Goal: Task Accomplishment & Management: Use online tool/utility

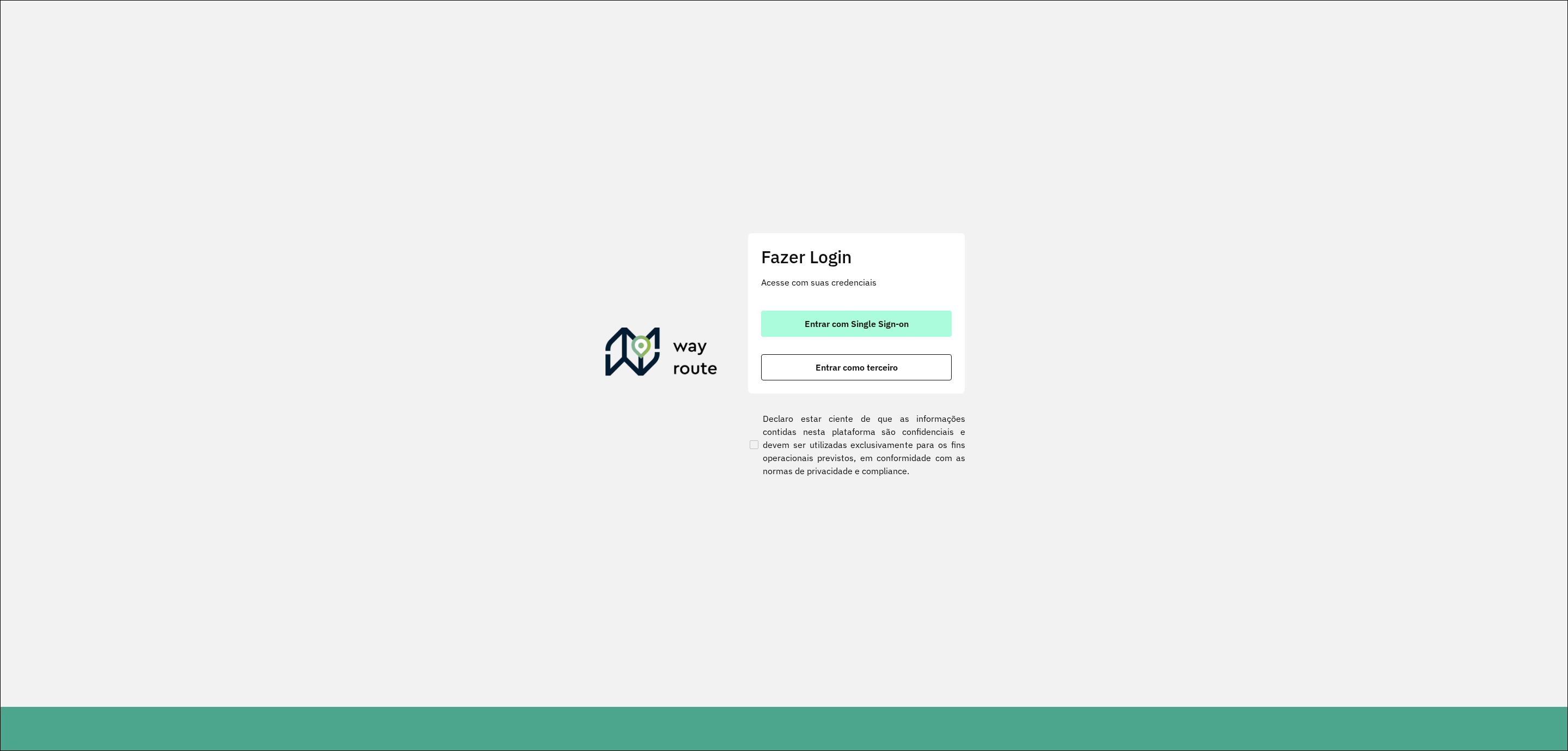
click at [872, 320] on span "Entrar com Single Sign-on" at bounding box center [856, 323] width 104 height 9
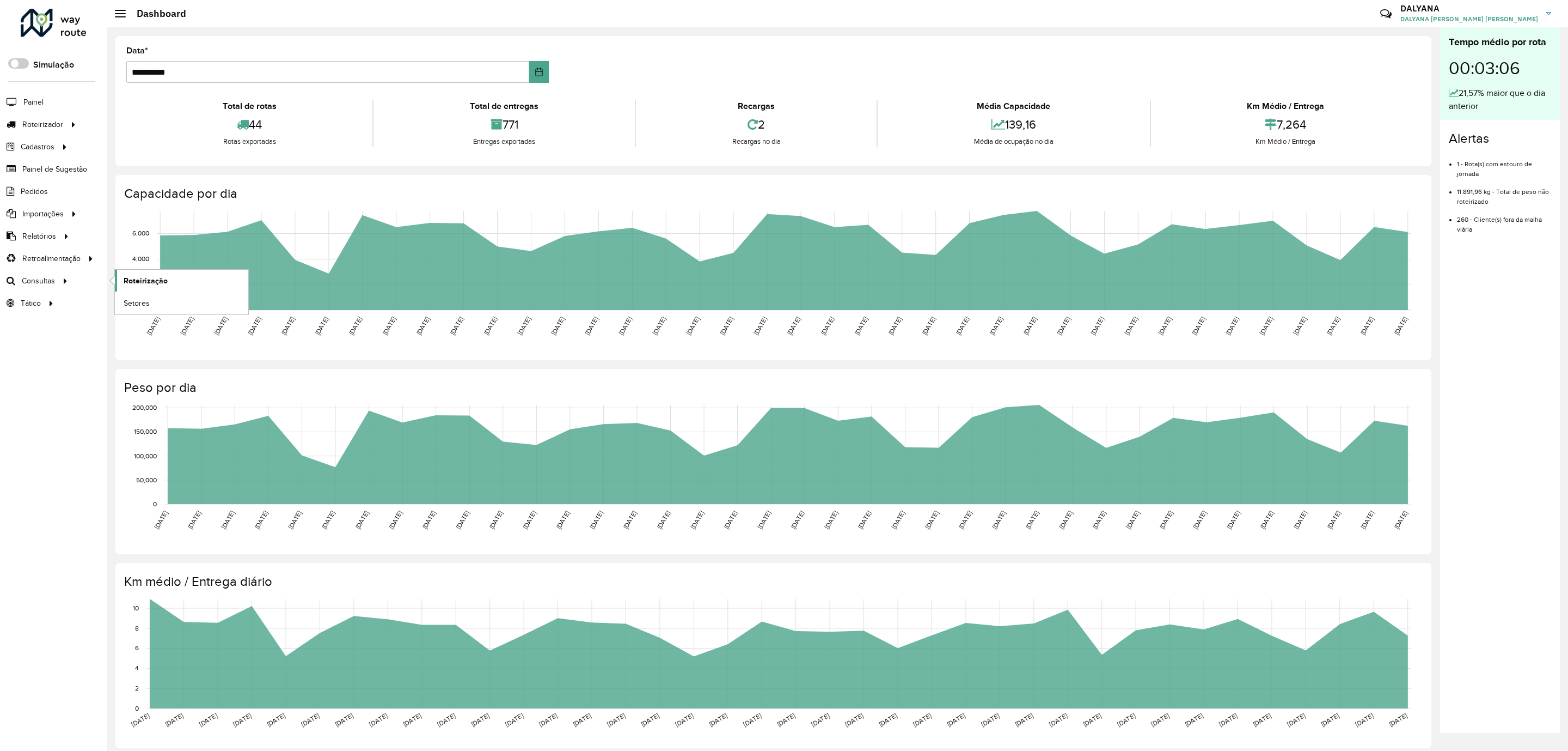
click at [159, 284] on span "Roteirização" at bounding box center [145, 281] width 44 height 12
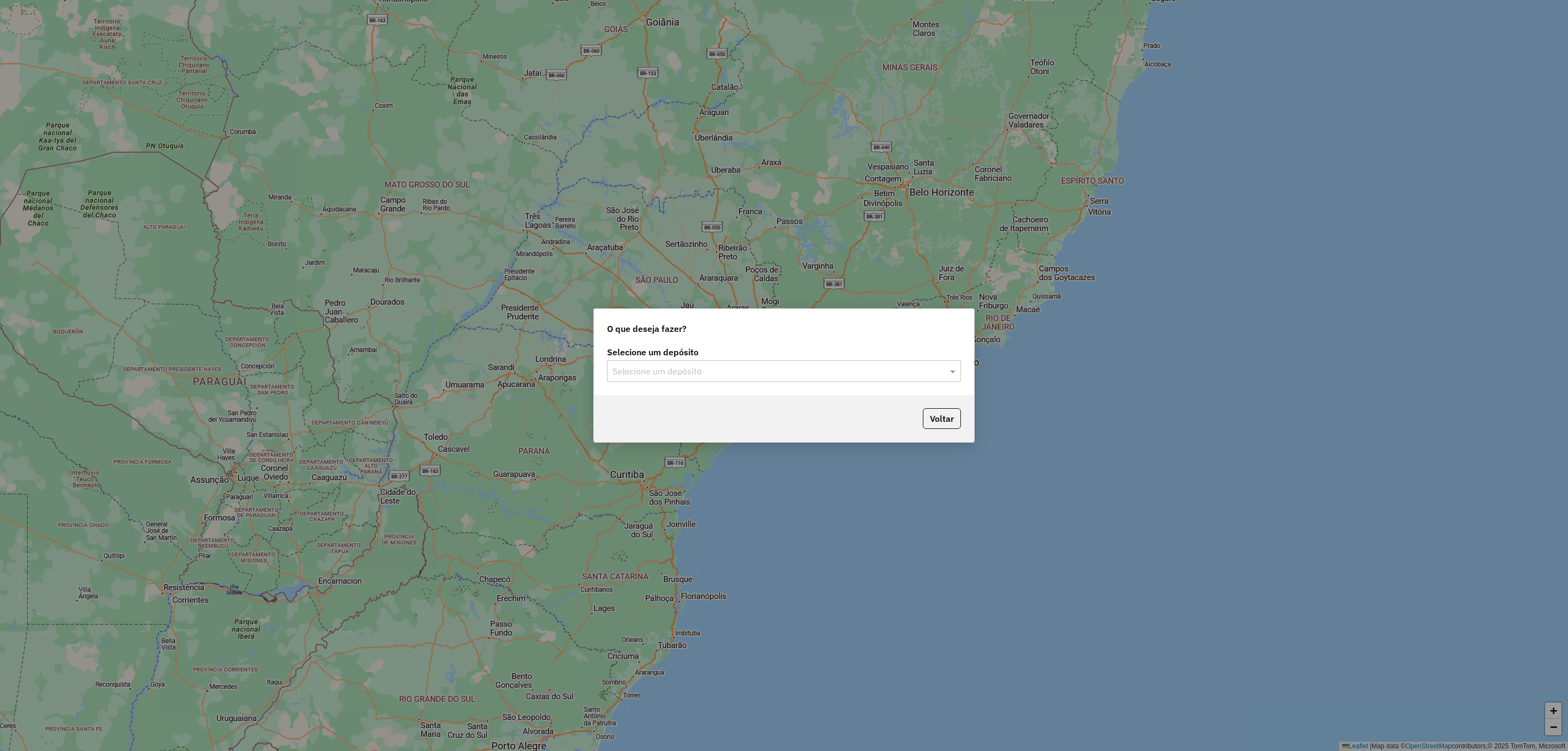
click at [838, 373] on input "text" at bounding box center [773, 371] width 321 height 13
click at [673, 406] on span "CDD [DATE] Novo" at bounding box center [646, 402] width 69 height 9
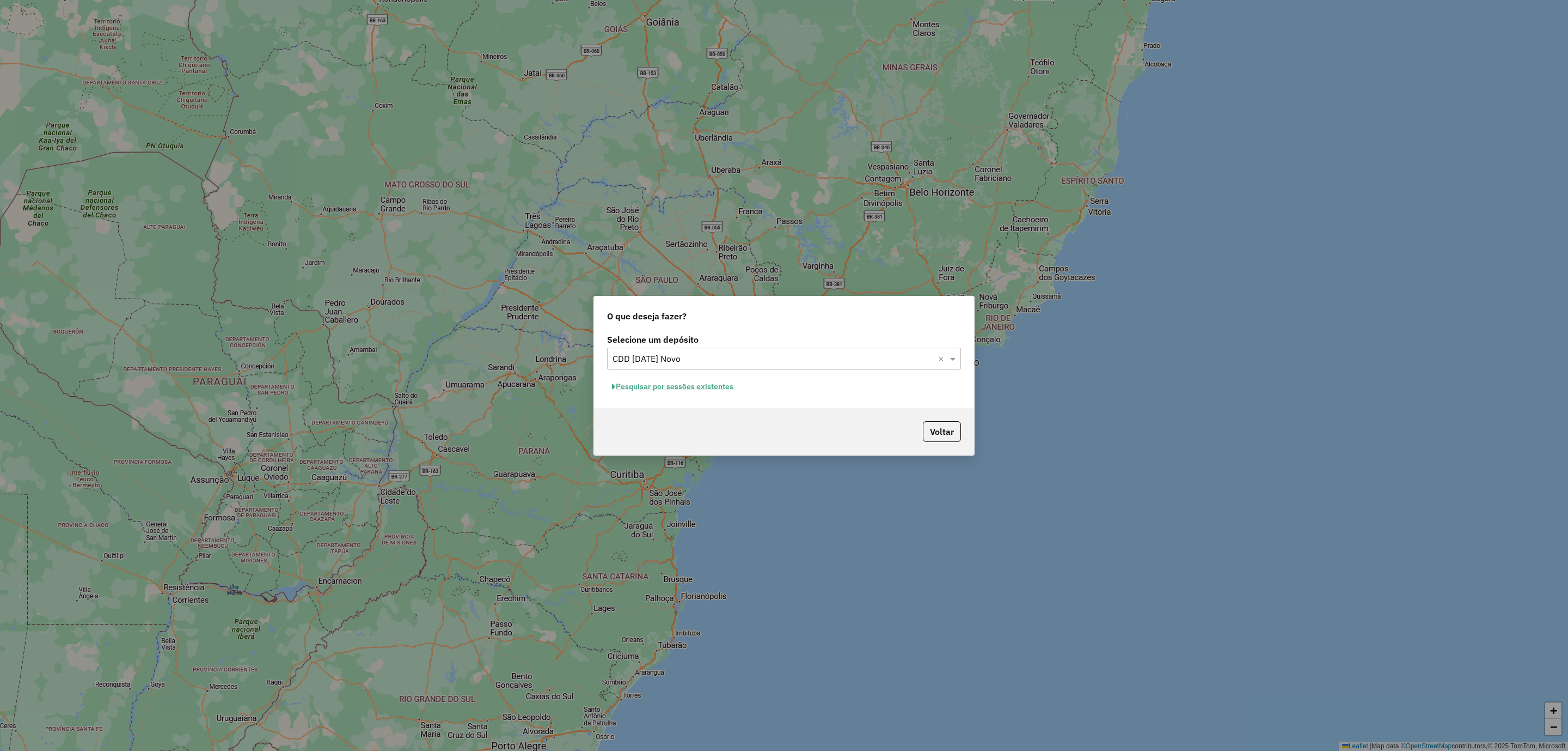
click at [704, 389] on button "Pesquisar por sessões existentes" at bounding box center [673, 387] width 131 height 17
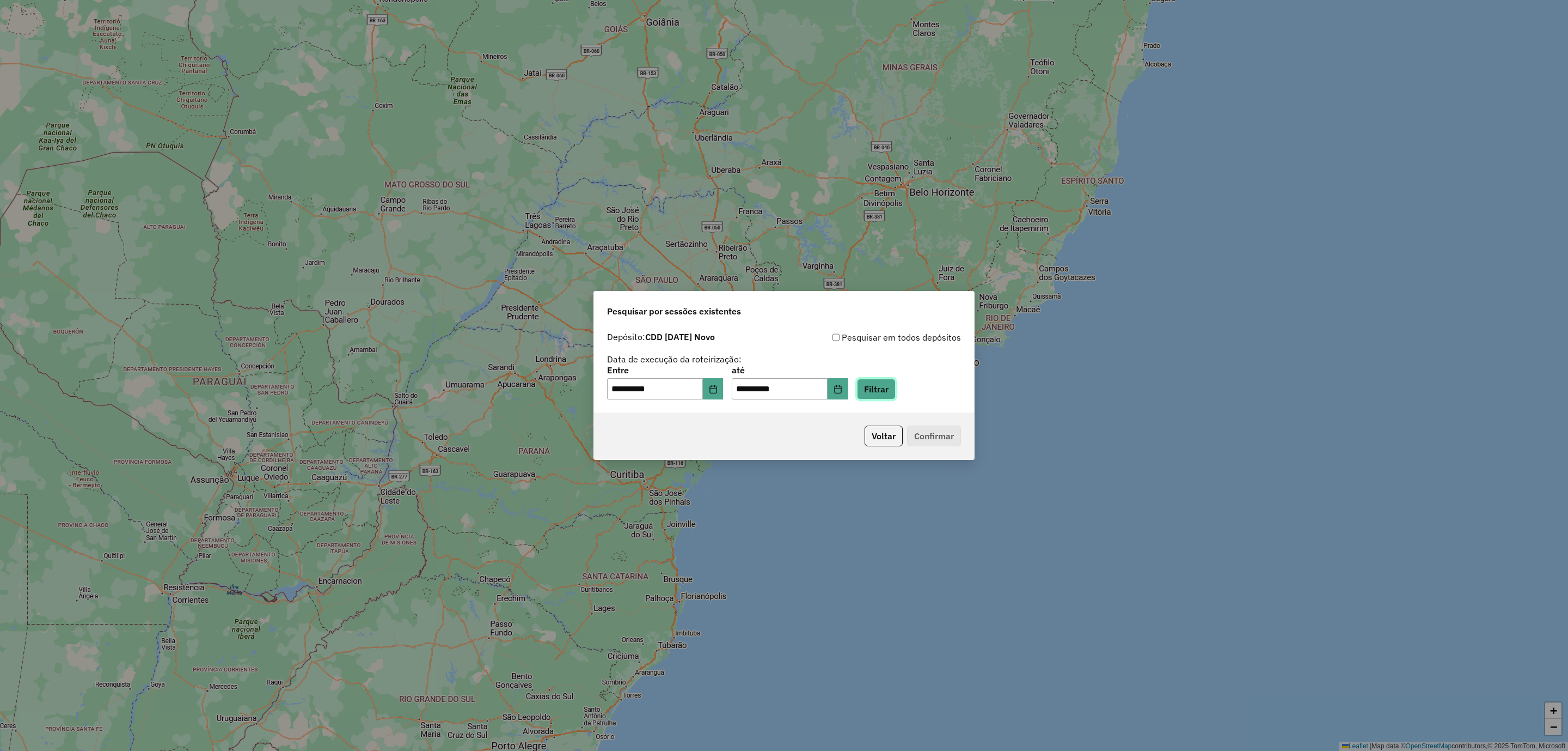
click at [885, 384] on button "Filtrar" at bounding box center [877, 389] width 39 height 21
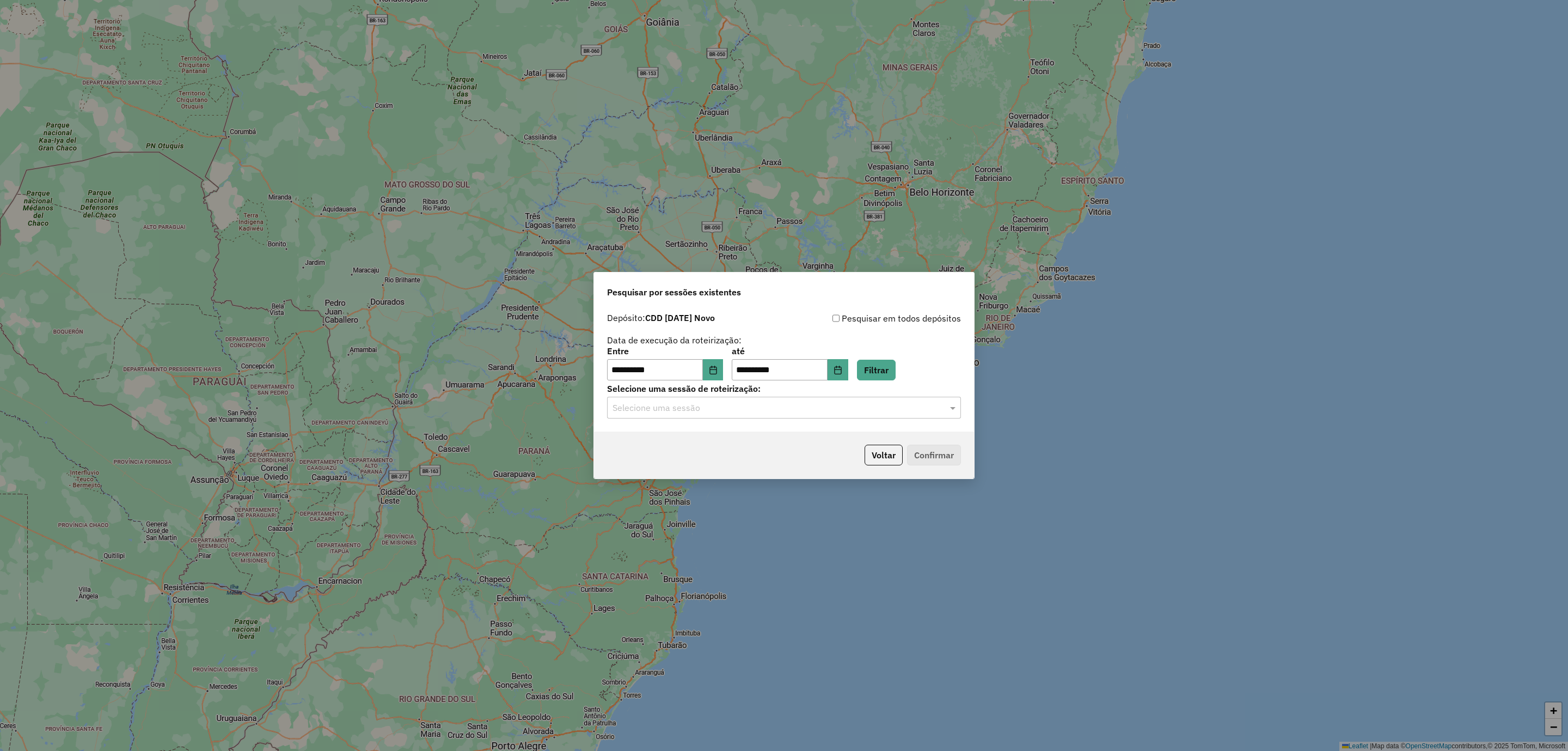
click at [708, 415] on div "Selecione uma sessão" at bounding box center [783, 407] width 354 height 22
click at [680, 457] on span "1229203 - 13/08/2025 19:18" at bounding box center [655, 457] width 85 height 9
click at [940, 457] on button "Confirmar" at bounding box center [934, 455] width 54 height 21
click at [715, 370] on button "Choose Date" at bounding box center [713, 370] width 21 height 22
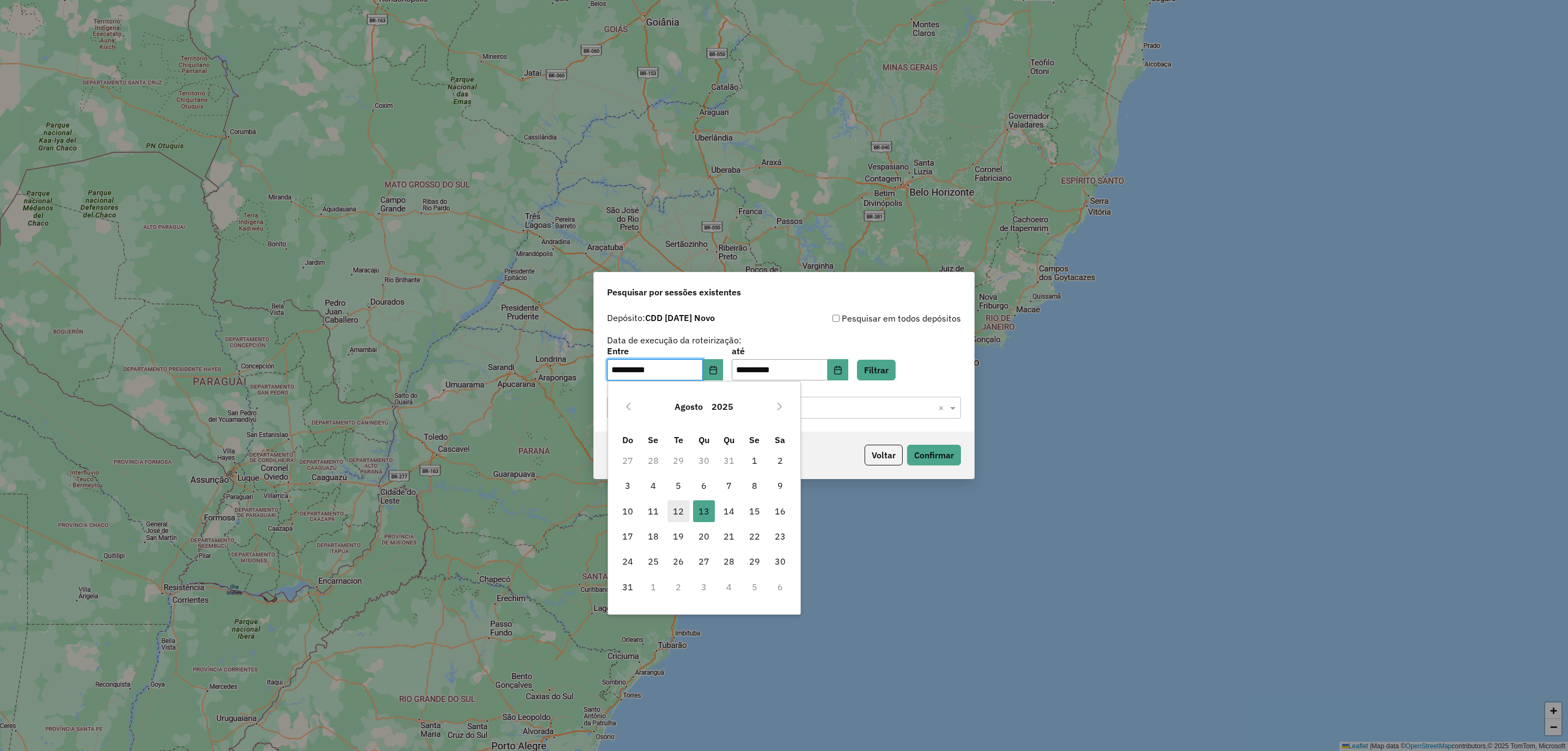
click at [683, 512] on span "12" at bounding box center [679, 511] width 22 height 22
type input "**********"
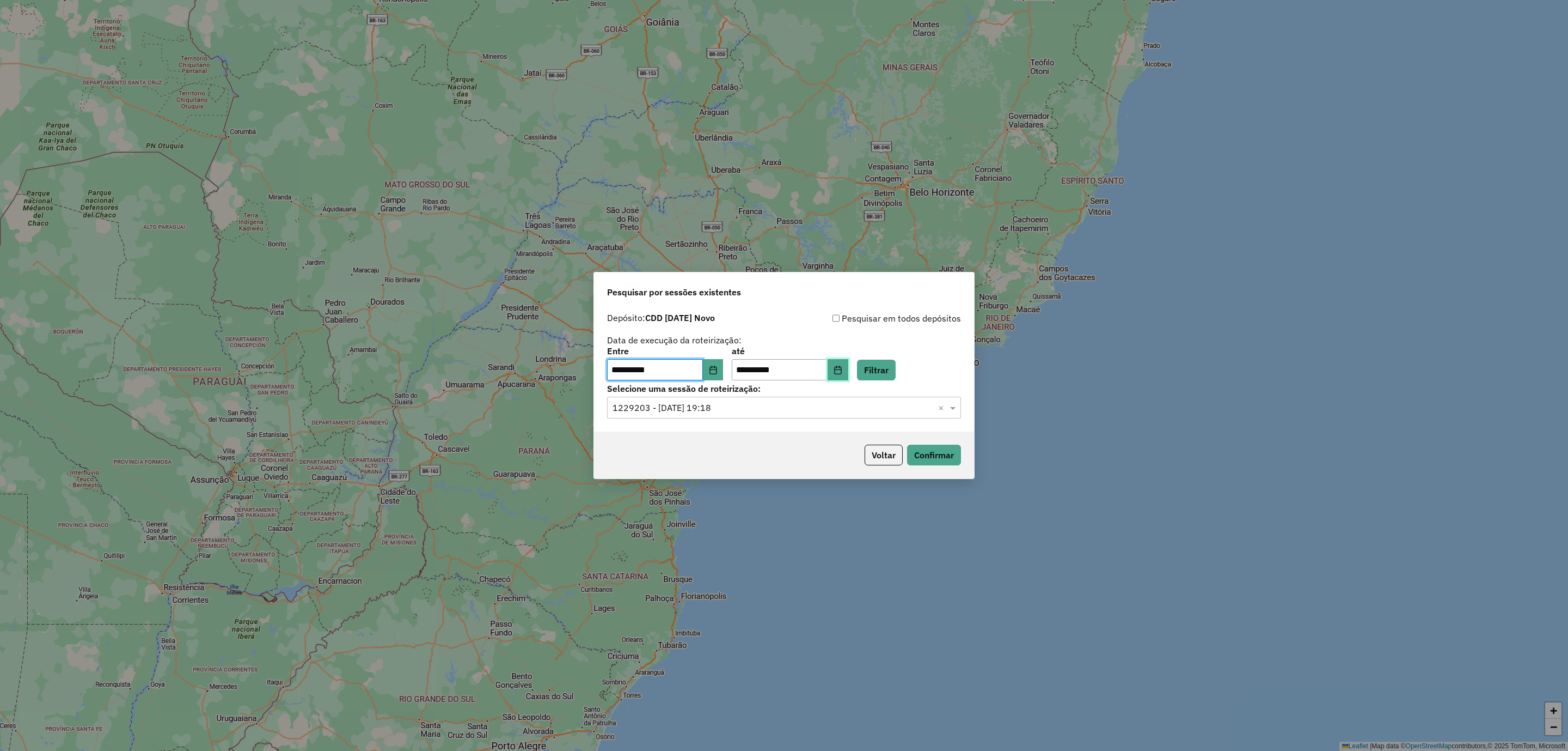
click at [842, 365] on icon "Choose Date" at bounding box center [838, 370] width 9 height 9
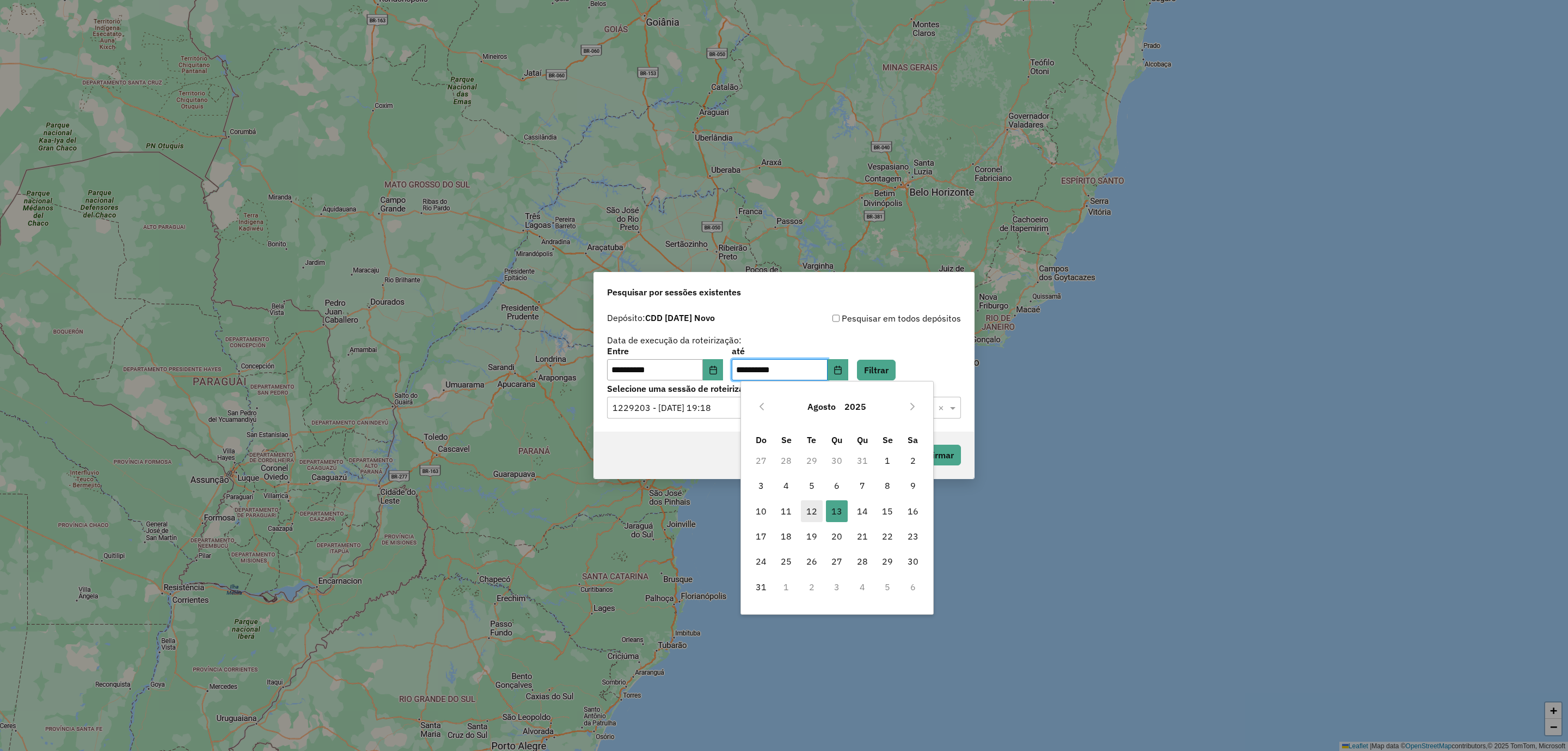
click at [812, 507] on span "12" at bounding box center [812, 511] width 22 height 22
type input "**********"
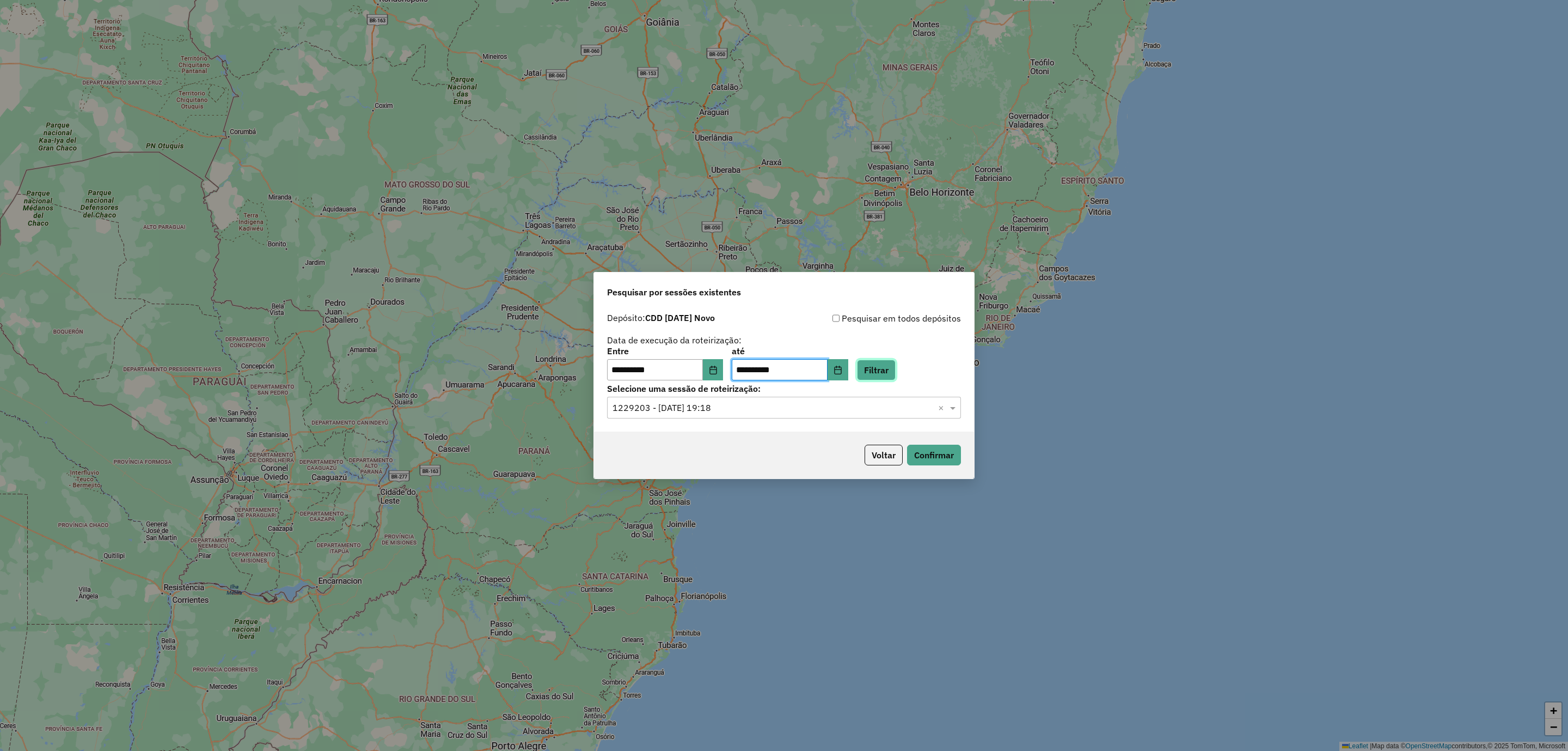
click at [895, 369] on button "Filtrar" at bounding box center [877, 370] width 39 height 21
click at [769, 404] on input "text" at bounding box center [773, 407] width 321 height 13
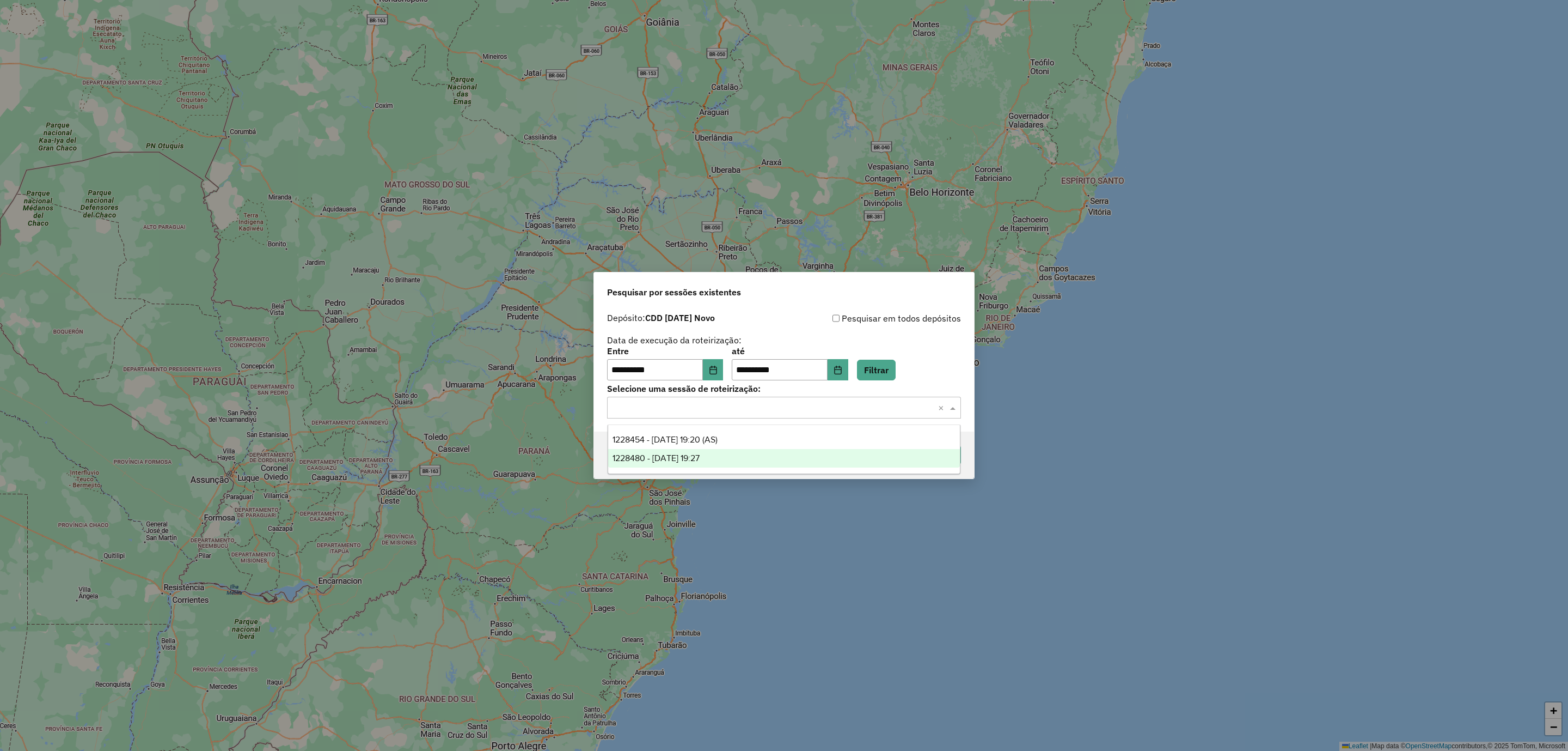
click at [693, 461] on span "1228480 - 12/08/2025 19:27" at bounding box center [656, 457] width 87 height 9
click at [935, 451] on button "Confirmar" at bounding box center [934, 455] width 54 height 21
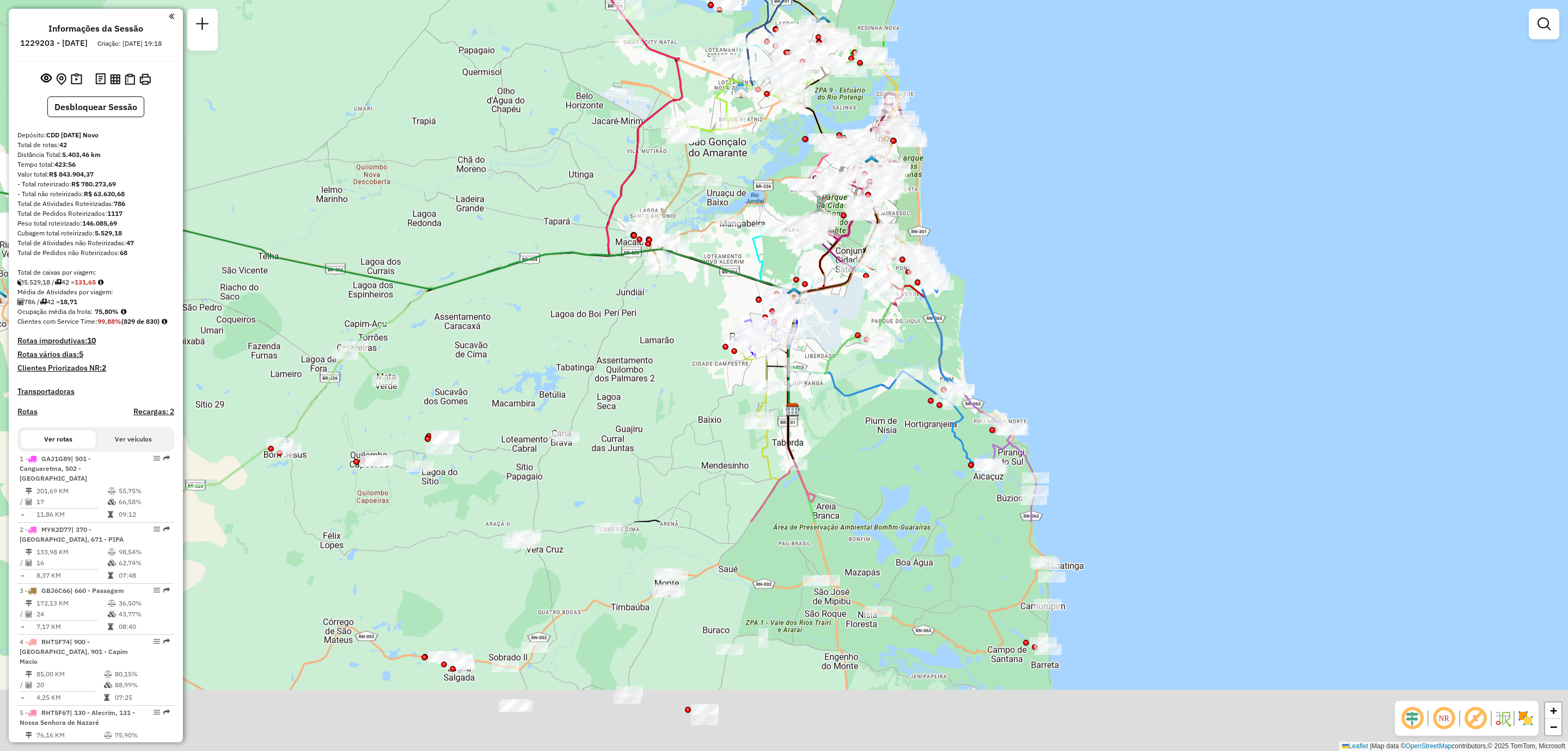
drag, startPoint x: 995, startPoint y: 638, endPoint x: 1031, endPoint y: 333, distance: 307.1
click at [1031, 333] on div "Janela de atendimento Grade de atendimento Capacidade Transportadoras Veículos …" at bounding box center [784, 375] width 1568 height 751
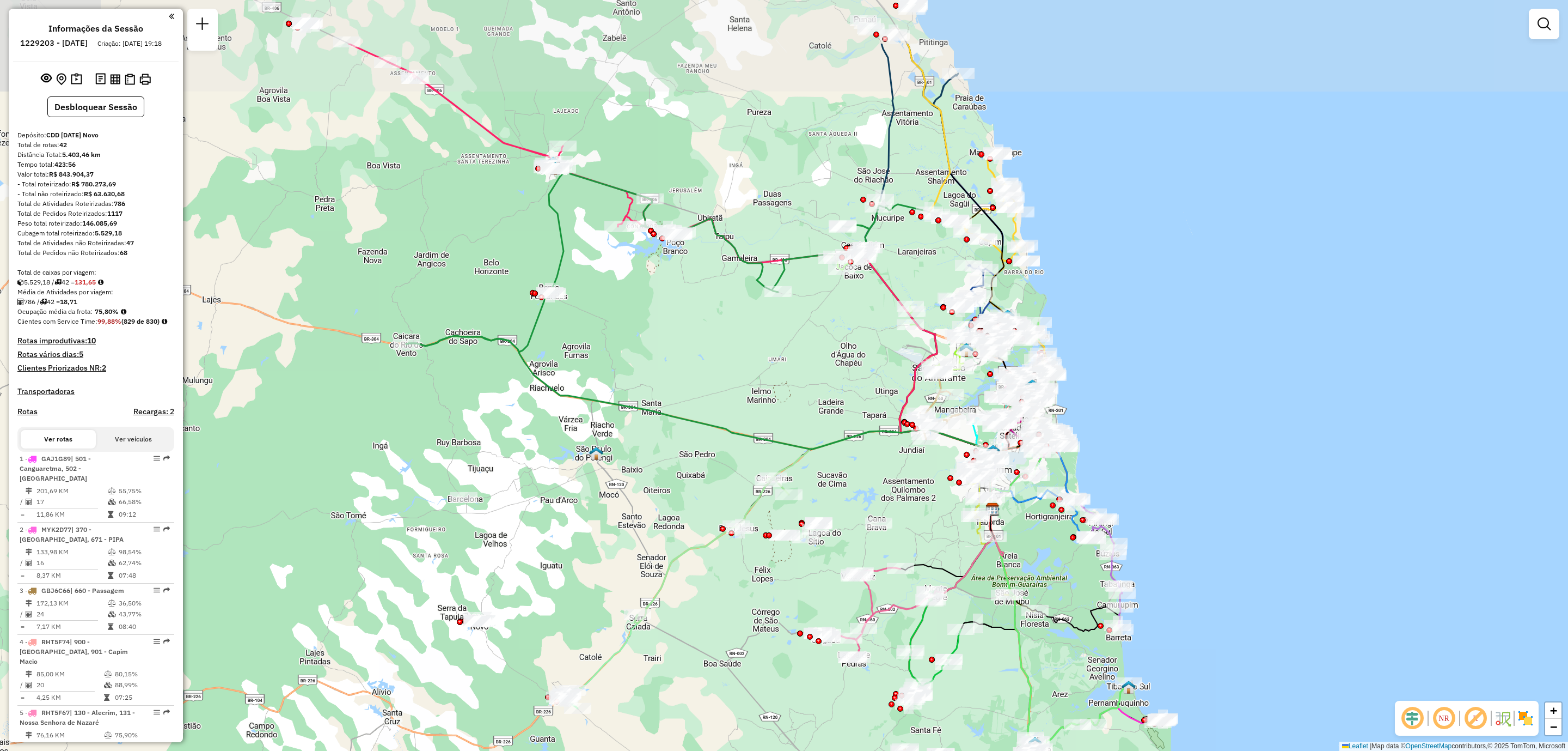
drag, startPoint x: 1055, startPoint y: 314, endPoint x: 1144, endPoint y: 454, distance: 165.9
click at [1144, 454] on div "Janela de atendimento Grade de atendimento Capacidade Transportadoras Veículos …" at bounding box center [784, 375] width 1568 height 751
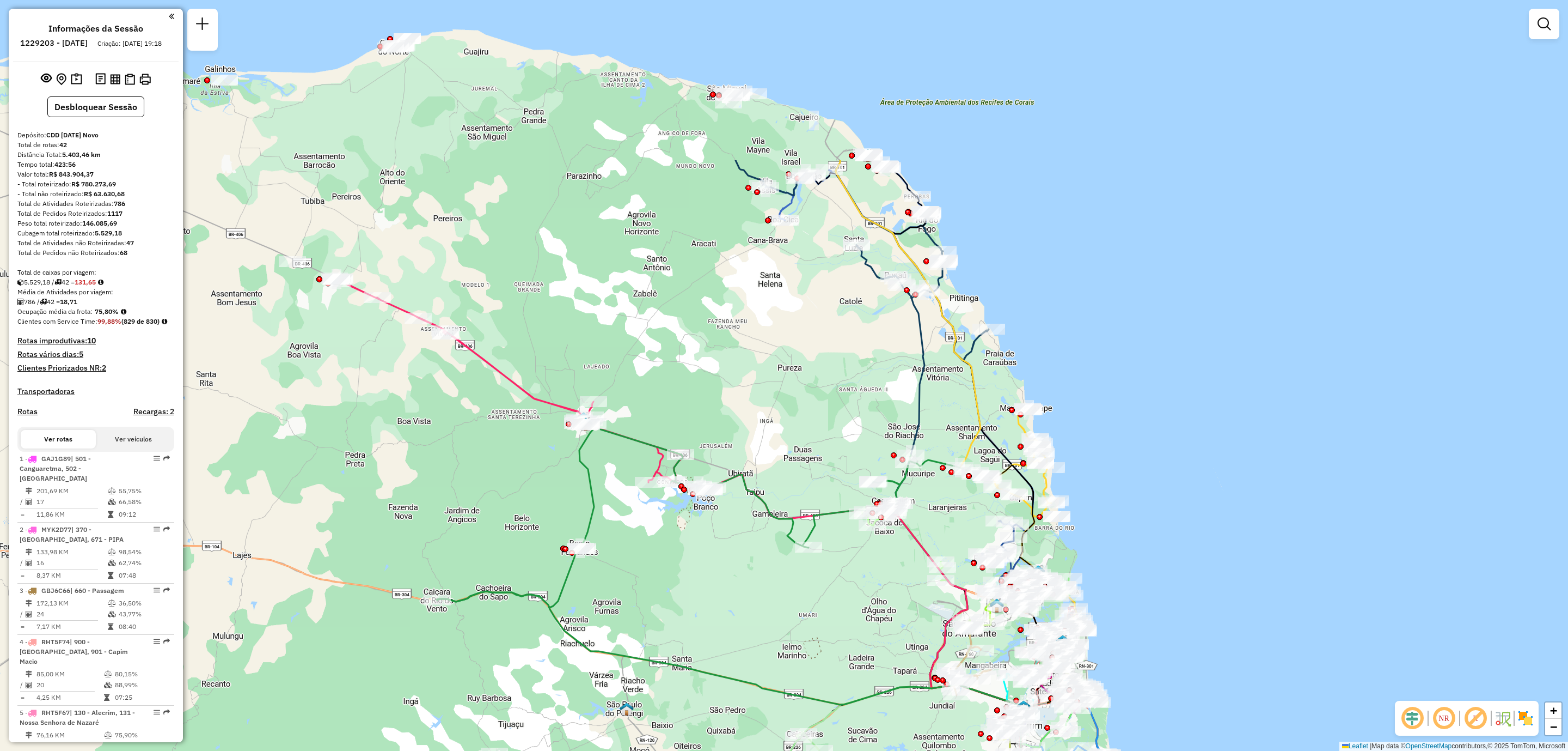
drag, startPoint x: 704, startPoint y: 154, endPoint x: 794, endPoint y: 390, distance: 252.6
click at [794, 390] on div "Janela de atendimento Grade de atendimento Capacidade Transportadoras Veículos …" at bounding box center [784, 375] width 1568 height 751
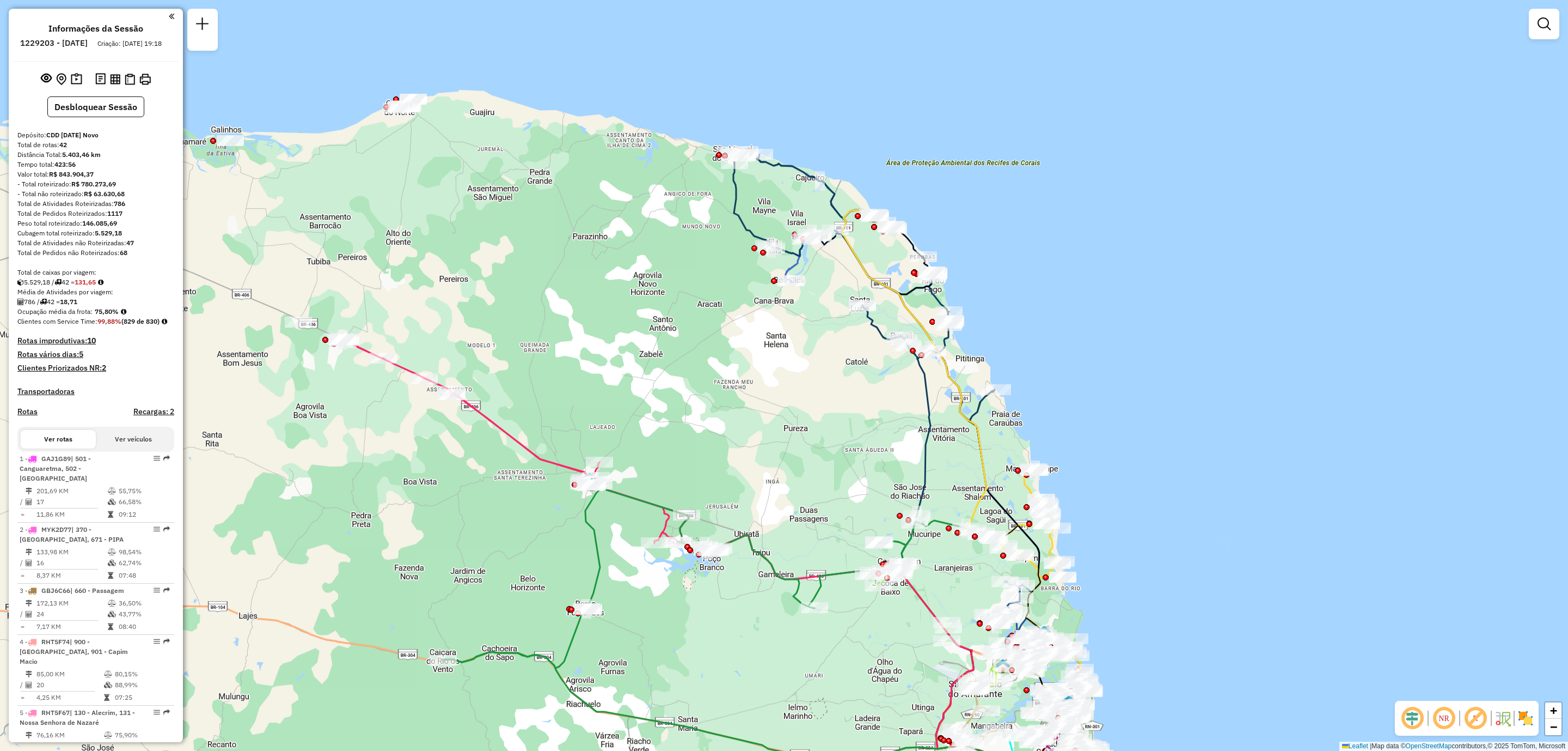
drag, startPoint x: 455, startPoint y: 230, endPoint x: 459, endPoint y: 283, distance: 53.2
click at [459, 283] on div "Janela de atendimento Grade de atendimento Capacidade Transportadoras Veículos …" at bounding box center [784, 375] width 1568 height 751
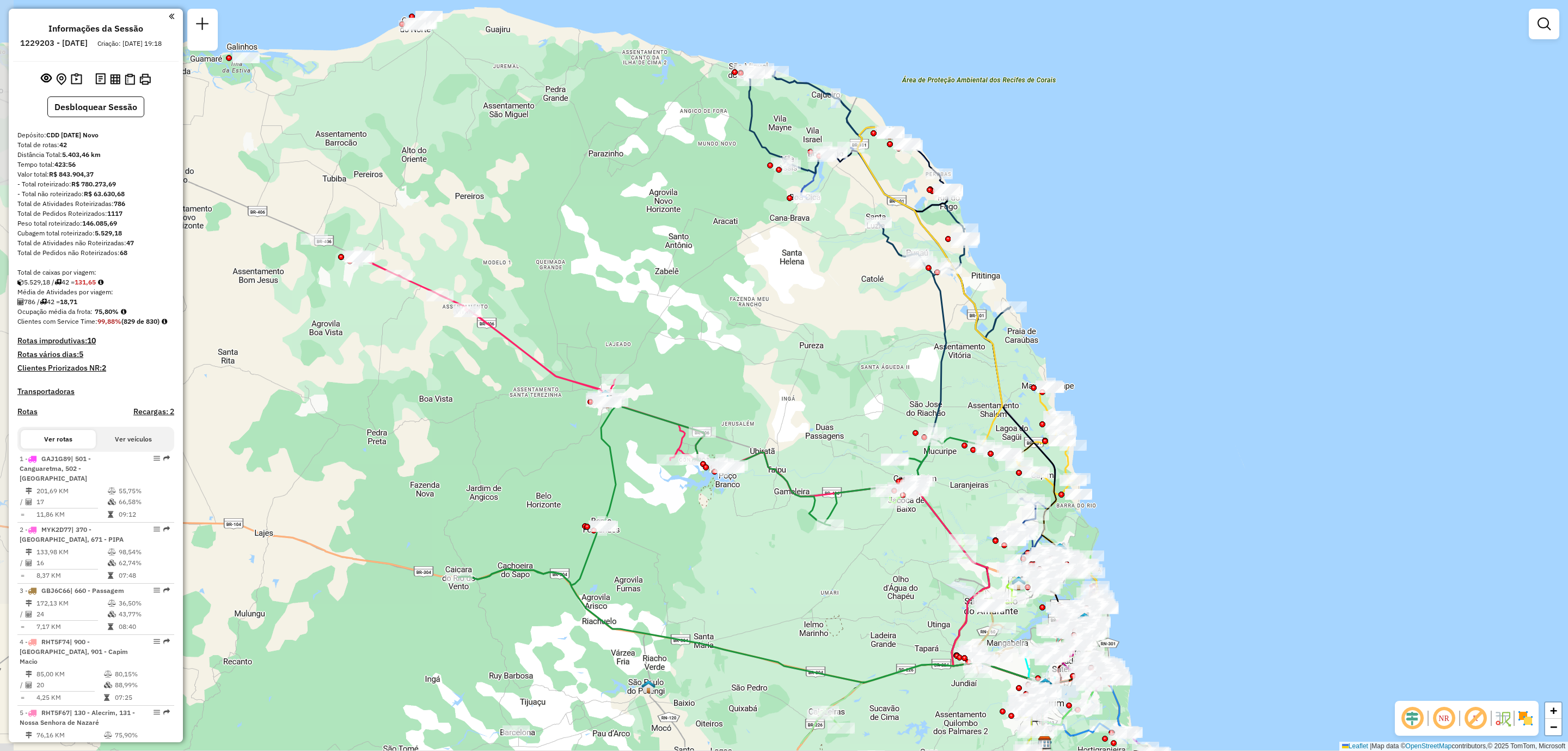
drag, startPoint x: 684, startPoint y: 400, endPoint x: 681, endPoint y: 307, distance: 93.0
click at [681, 307] on div "Janela de atendimento Grade de atendimento Capacidade Transportadoras Veículos …" at bounding box center [784, 375] width 1568 height 751
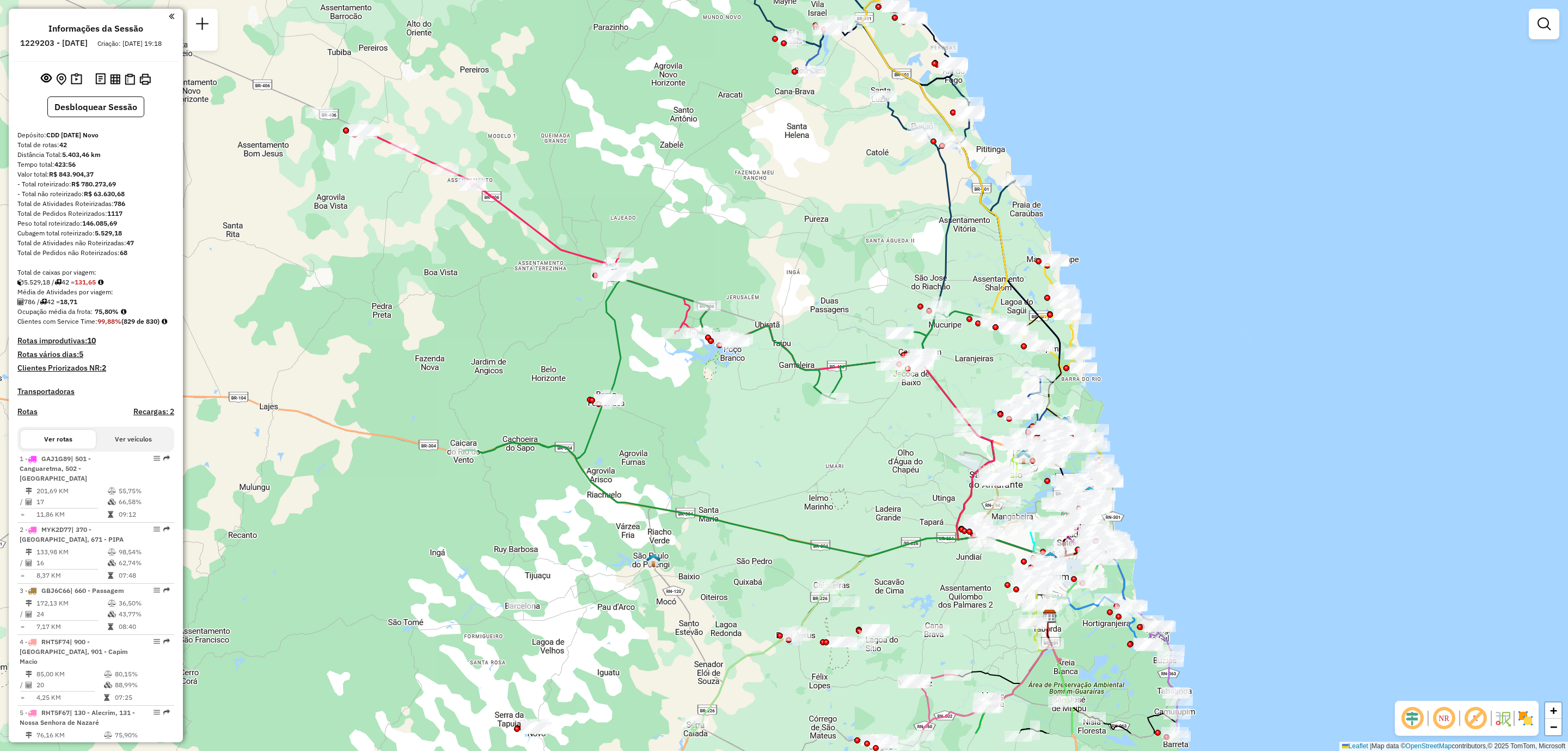
drag, startPoint x: 676, startPoint y: 587, endPoint x: 687, endPoint y: 471, distance: 116.5
click at [687, 471] on div "Janela de atendimento Grade de atendimento Capacidade Transportadoras Veículos …" at bounding box center [784, 375] width 1568 height 751
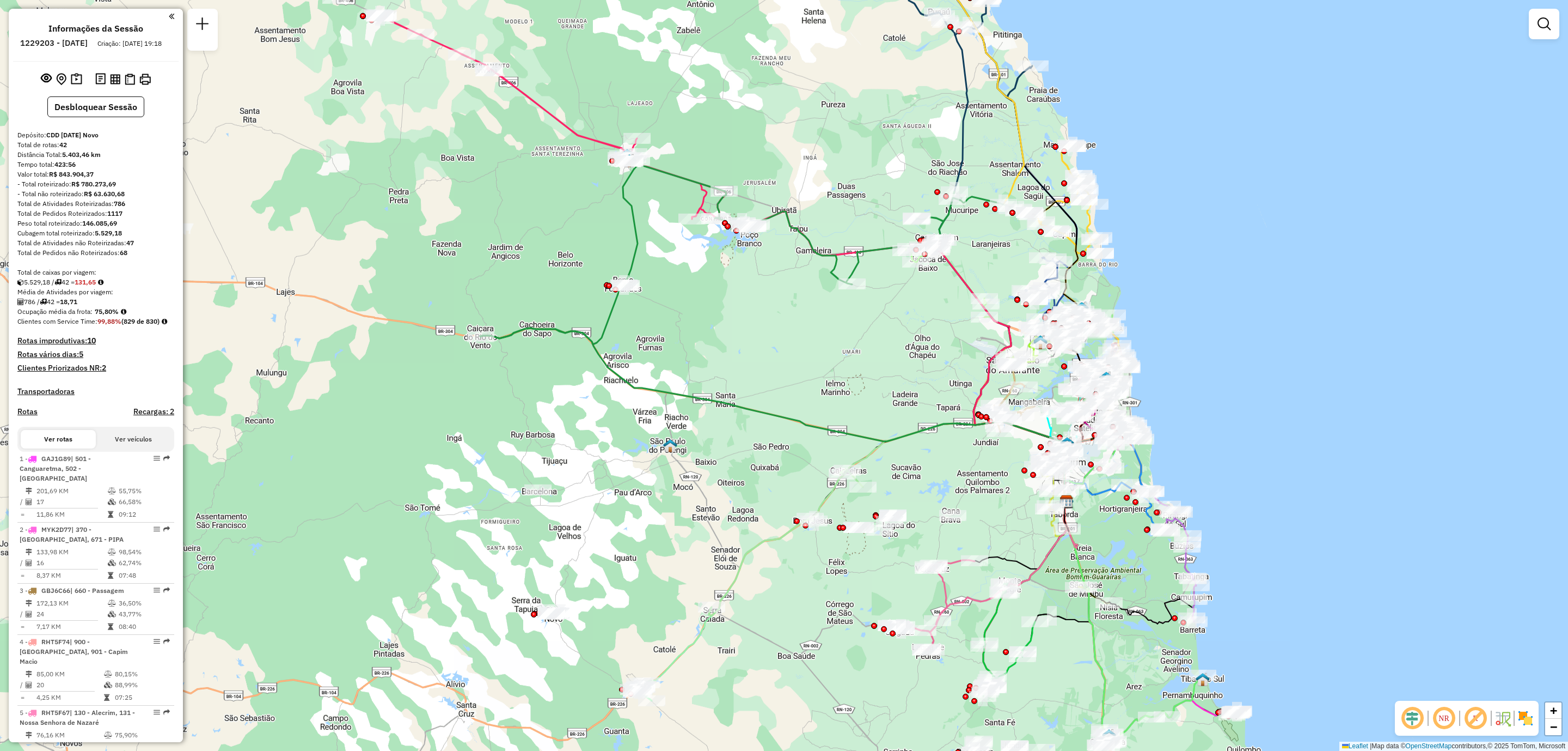
drag, startPoint x: 656, startPoint y: 654, endPoint x: 670, endPoint y: 563, distance: 92.1
click at [670, 563] on div "Janela de atendimento Grade de atendimento Capacidade Transportadoras Veículos …" at bounding box center [784, 375] width 1568 height 751
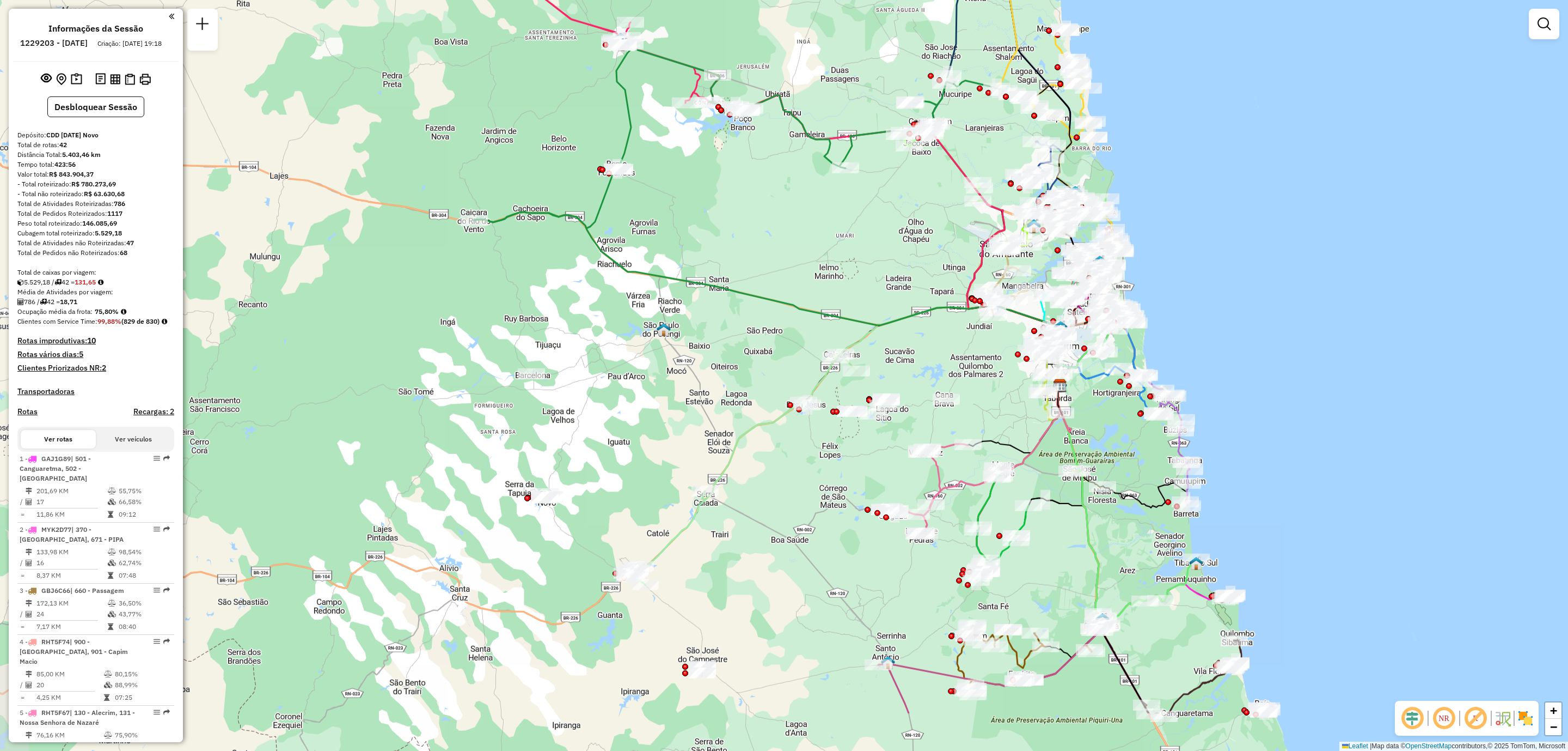
drag, startPoint x: 771, startPoint y: 680, endPoint x: 765, endPoint y: 567, distance: 113.2
click at [765, 567] on div "Janela de atendimento Grade de atendimento Capacidade Transportadoras Veículos …" at bounding box center [784, 375] width 1568 height 751
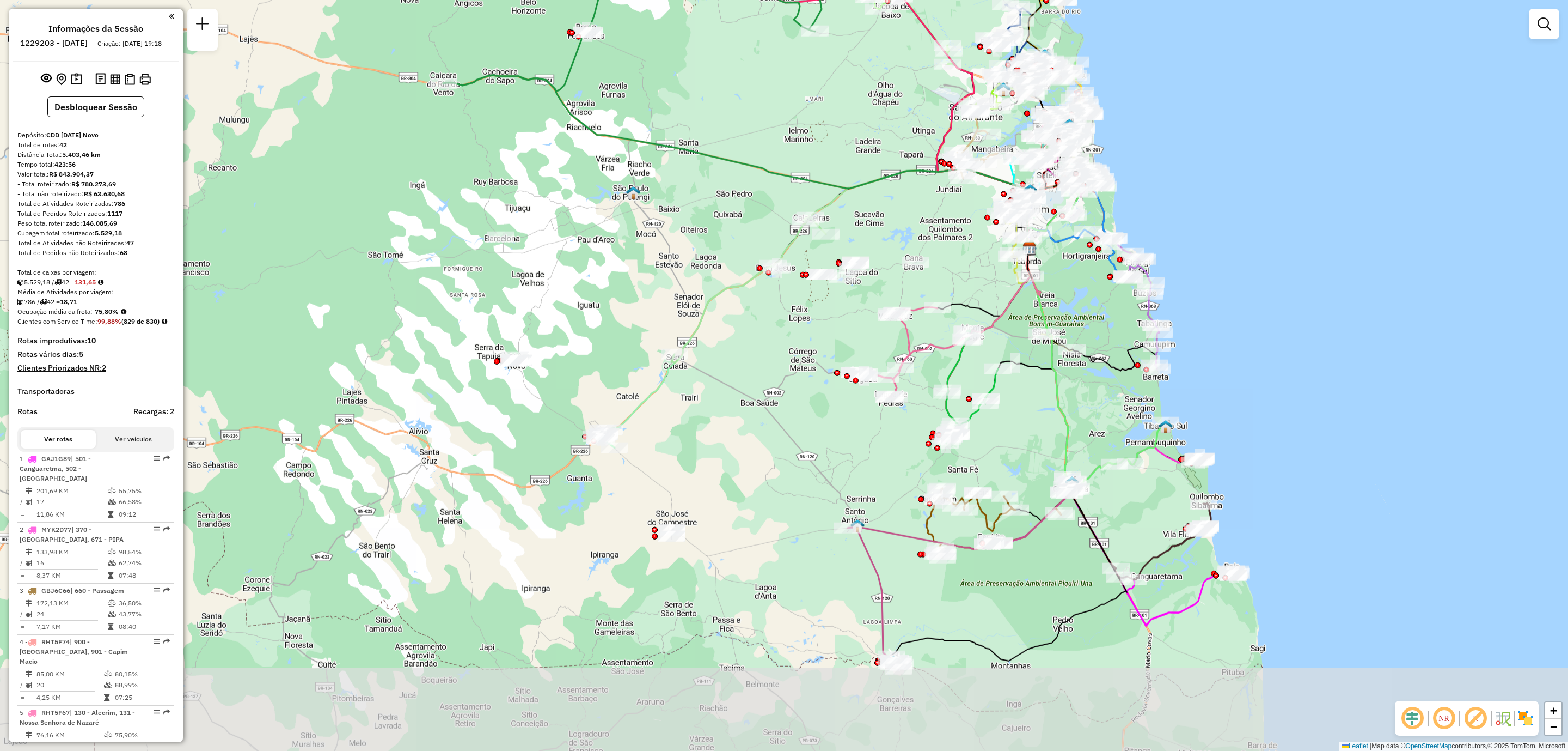
drag, startPoint x: 813, startPoint y: 658, endPoint x: 783, endPoint y: 522, distance: 139.3
click at [783, 522] on div "Janela de atendimento Grade de atendimento Capacidade Transportadoras Veículos …" at bounding box center [784, 375] width 1568 height 751
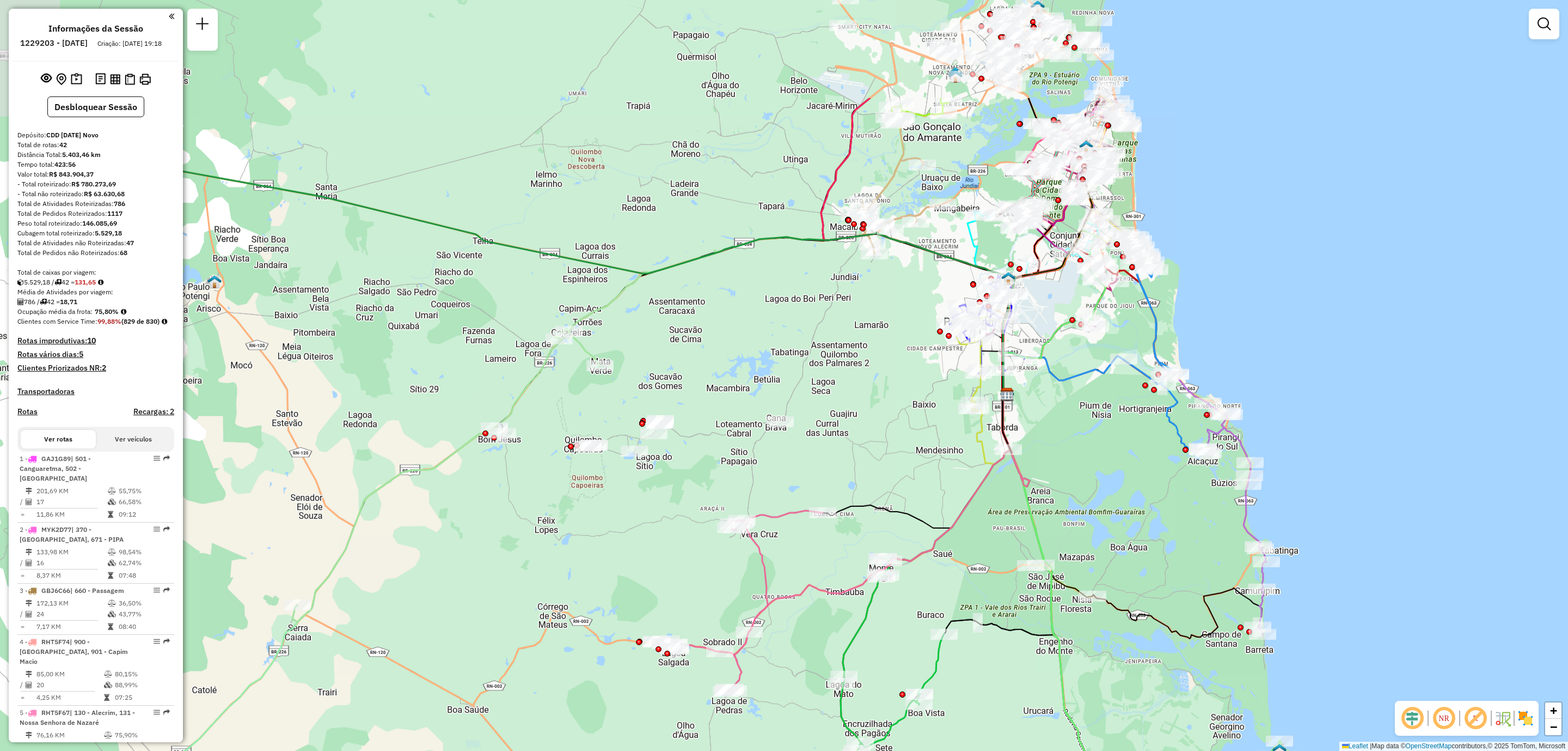
drag, startPoint x: 1083, startPoint y: 256, endPoint x: 1143, endPoint y: 435, distance: 188.8
click at [1143, 435] on div "Janela de atendimento Grade de atendimento Capacidade Transportadoras Veículos …" at bounding box center [784, 375] width 1568 height 751
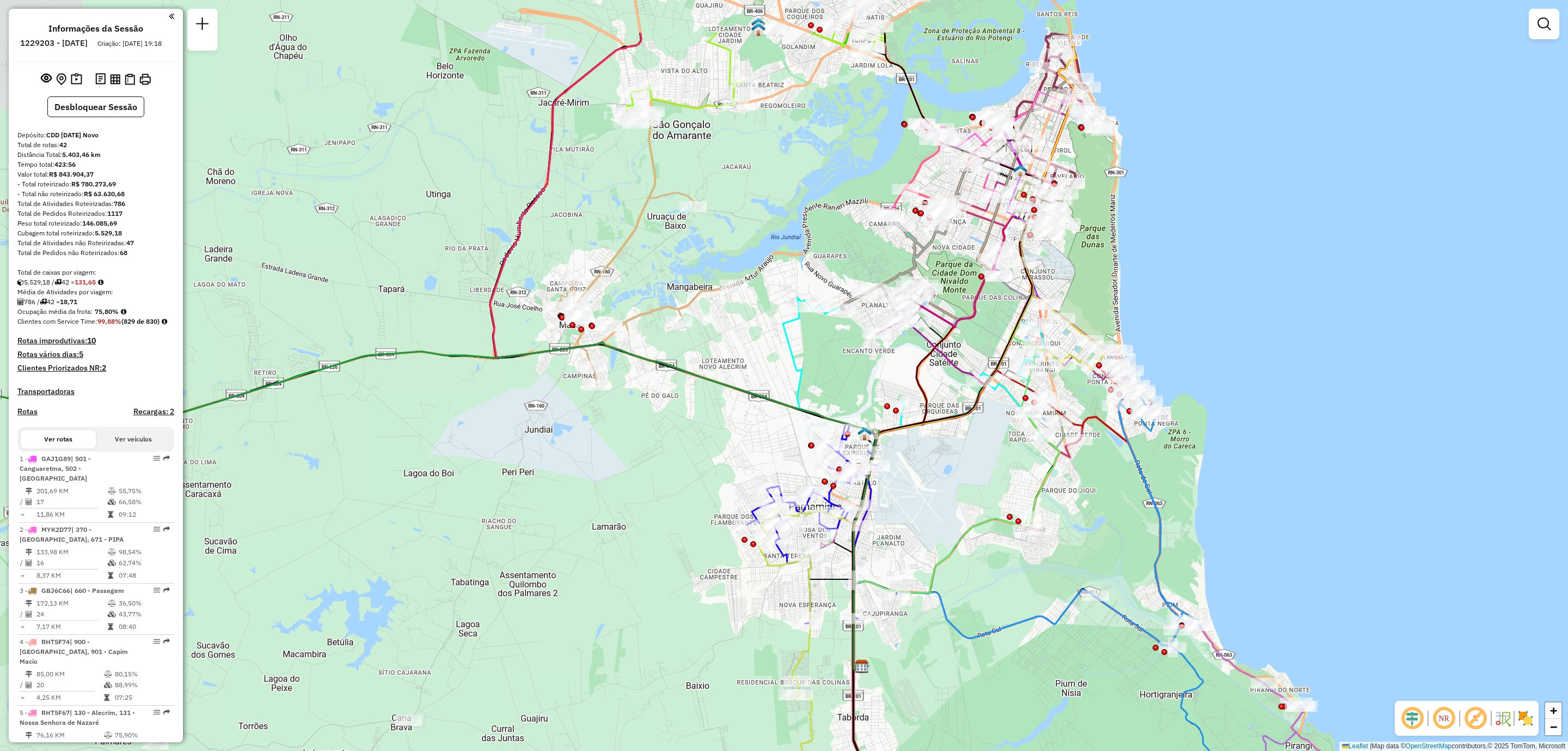
drag, startPoint x: 979, startPoint y: 297, endPoint x: 1090, endPoint y: 429, distance: 172.5
click at [1090, 429] on div "Janela de atendimento Grade de atendimento Capacidade Transportadoras Veículos …" at bounding box center [784, 375] width 1568 height 751
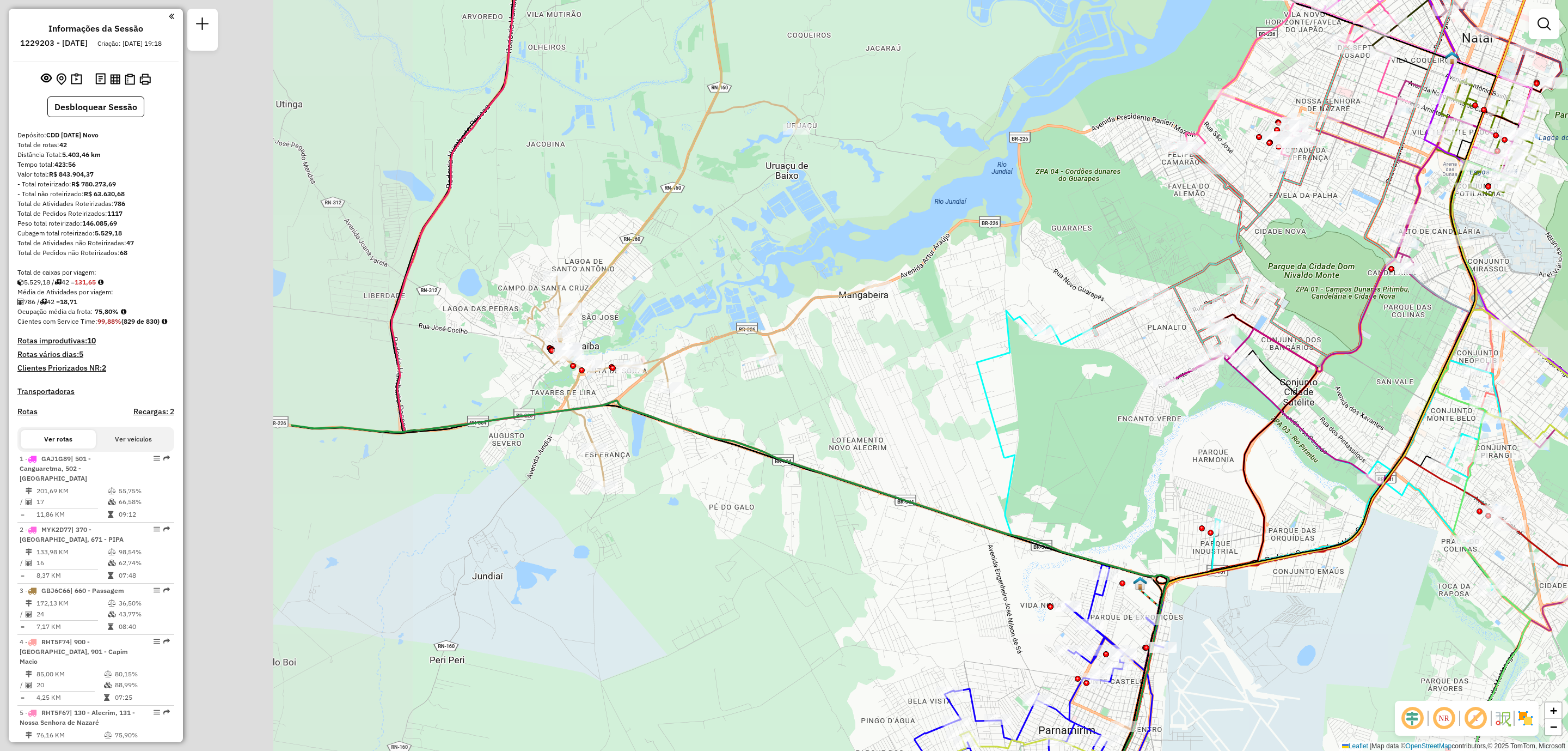
drag, startPoint x: 466, startPoint y: 395, endPoint x: 914, endPoint y: 442, distance: 450.5
click at [914, 442] on div "Janela de atendimento Grade de atendimento Capacidade Transportadoras Veículos …" at bounding box center [784, 375] width 1568 height 751
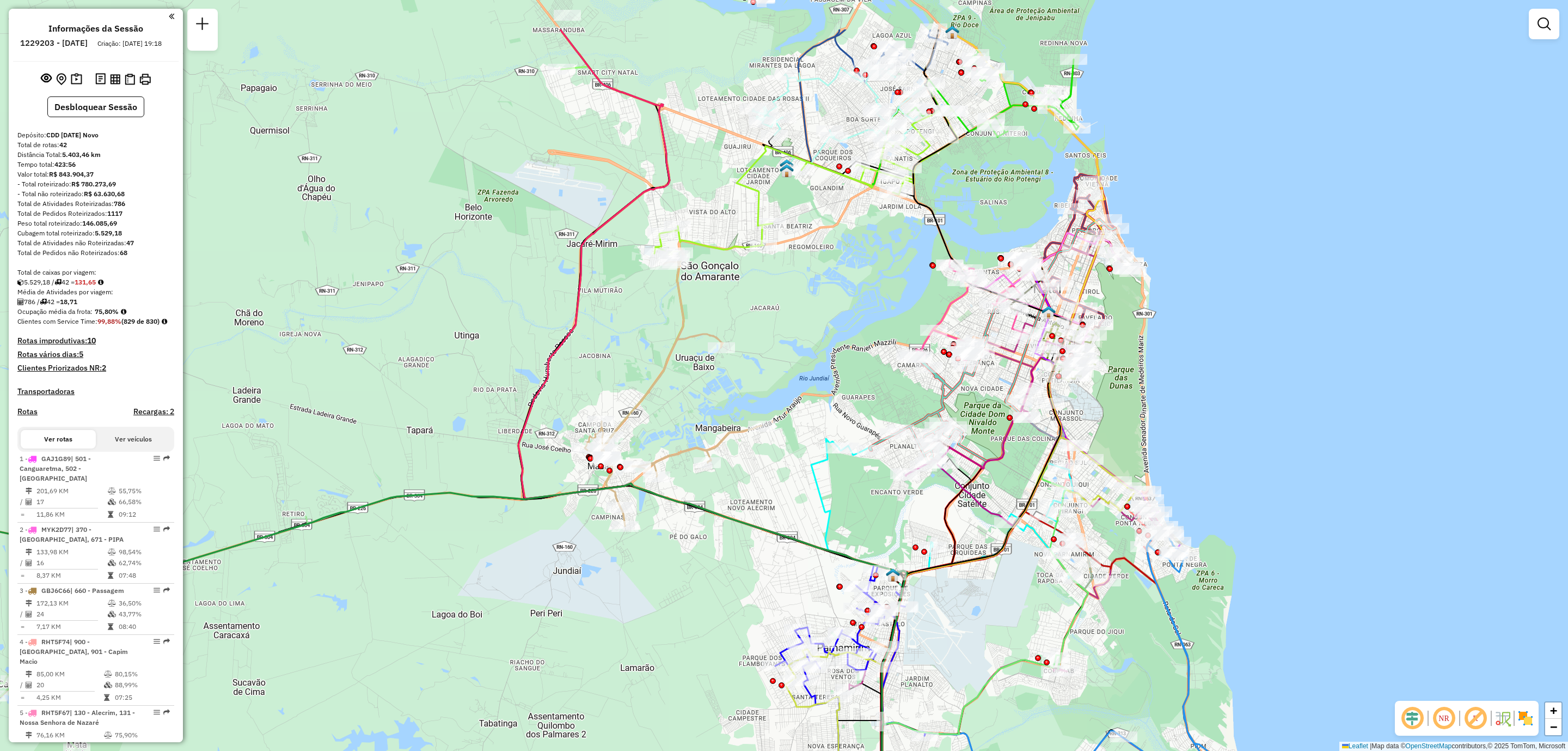
drag, startPoint x: 744, startPoint y: 211, endPoint x: 714, endPoint y: 348, distance: 140.2
click at [714, 348] on div "Janela de atendimento Grade de atendimento Capacidade Transportadoras Veículos …" at bounding box center [784, 375] width 1568 height 751
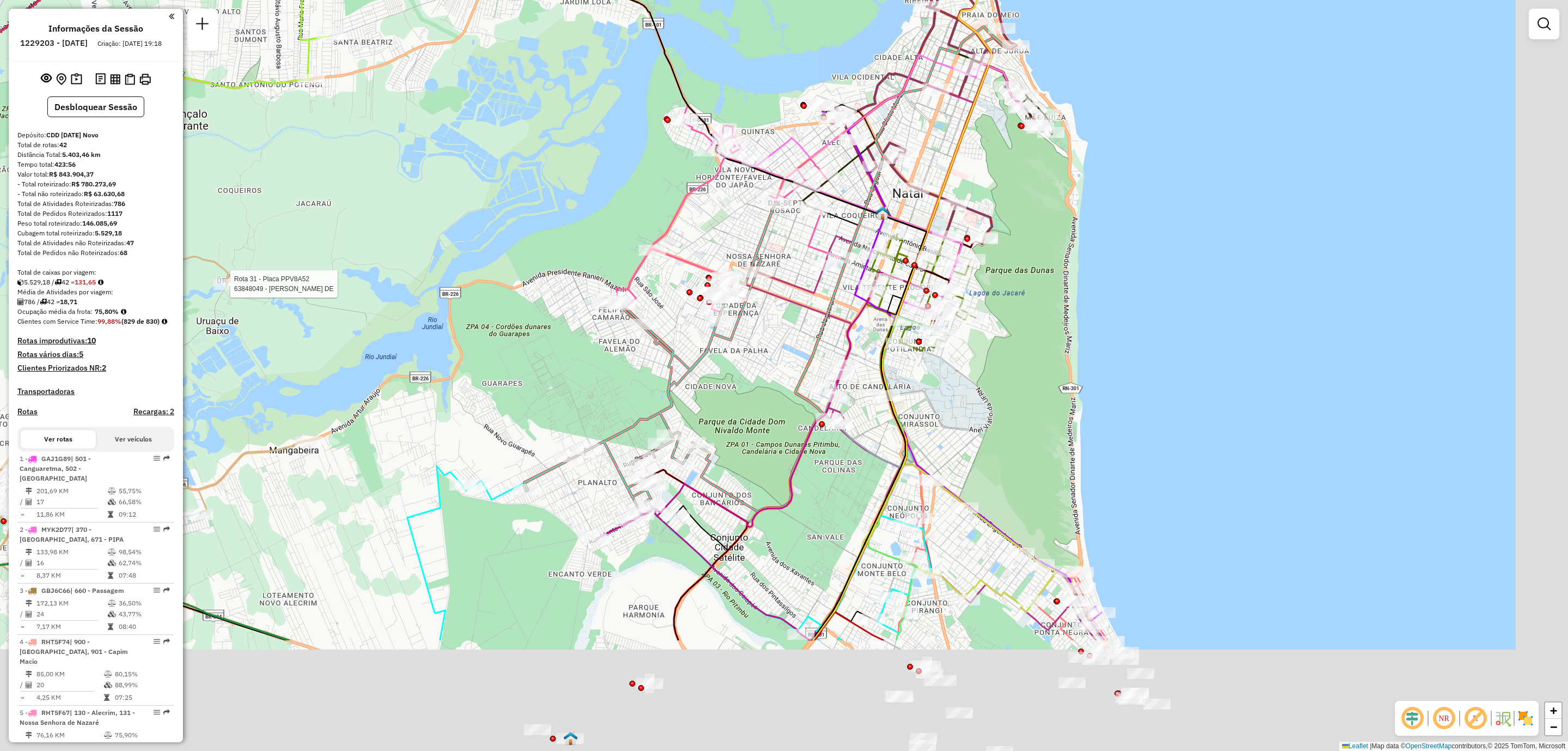
drag, startPoint x: 1122, startPoint y: 626, endPoint x: 1023, endPoint y: 381, distance: 264.2
click at [1039, 400] on div "Rota 31 - Placa PPV8A52 63848049 - RAIMUNDO TEOFILO DE Janela de atendimento Gr…" at bounding box center [784, 375] width 1568 height 751
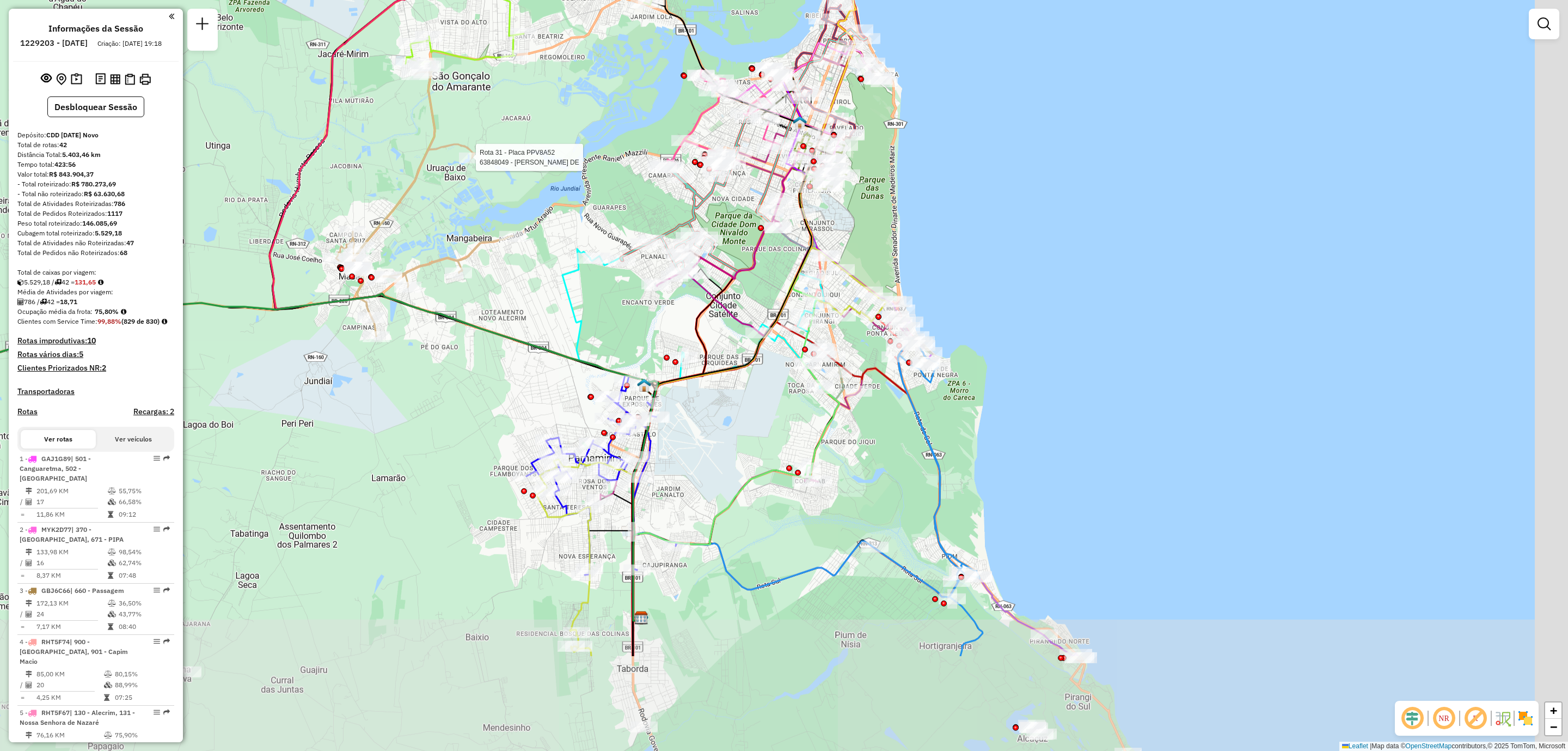
drag, startPoint x: 1119, startPoint y: 571, endPoint x: 915, endPoint y: 359, distance: 294.2
click at [928, 369] on div "Rota 31 - Placa PPV8A52 63848049 - RAIMUNDO TEOFILO DE Janela de atendimento Gr…" at bounding box center [784, 375] width 1568 height 751
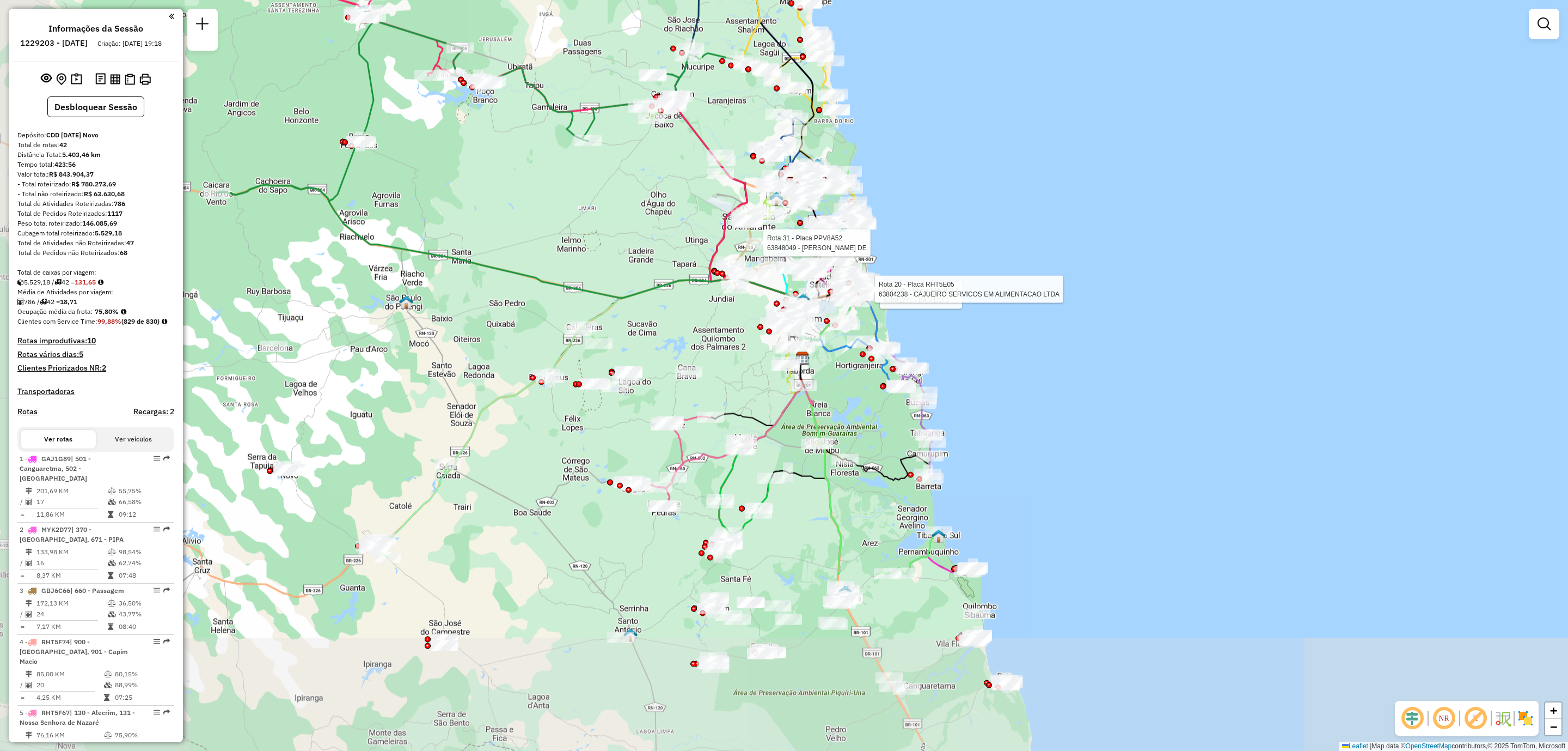
drag, startPoint x: 397, startPoint y: 675, endPoint x: 519, endPoint y: 404, distance: 297.2
click at [519, 404] on div "Rota 31 - Placa PPV8A52 63848049 - RAIMUNDO TEOFILO DE Rota 35 - Placa PPV9012 …" at bounding box center [784, 375] width 1568 height 751
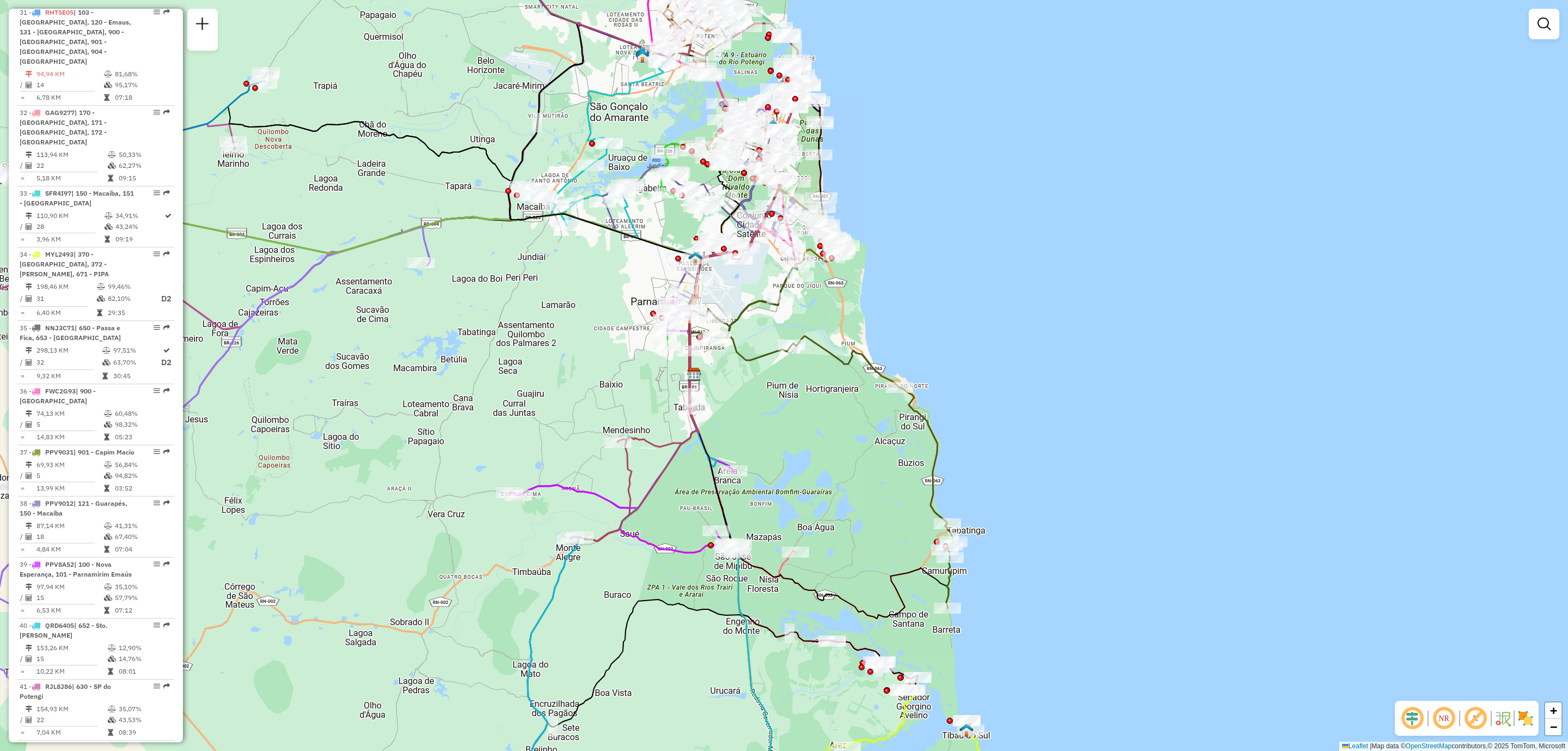
scroll to position [2452, 0]
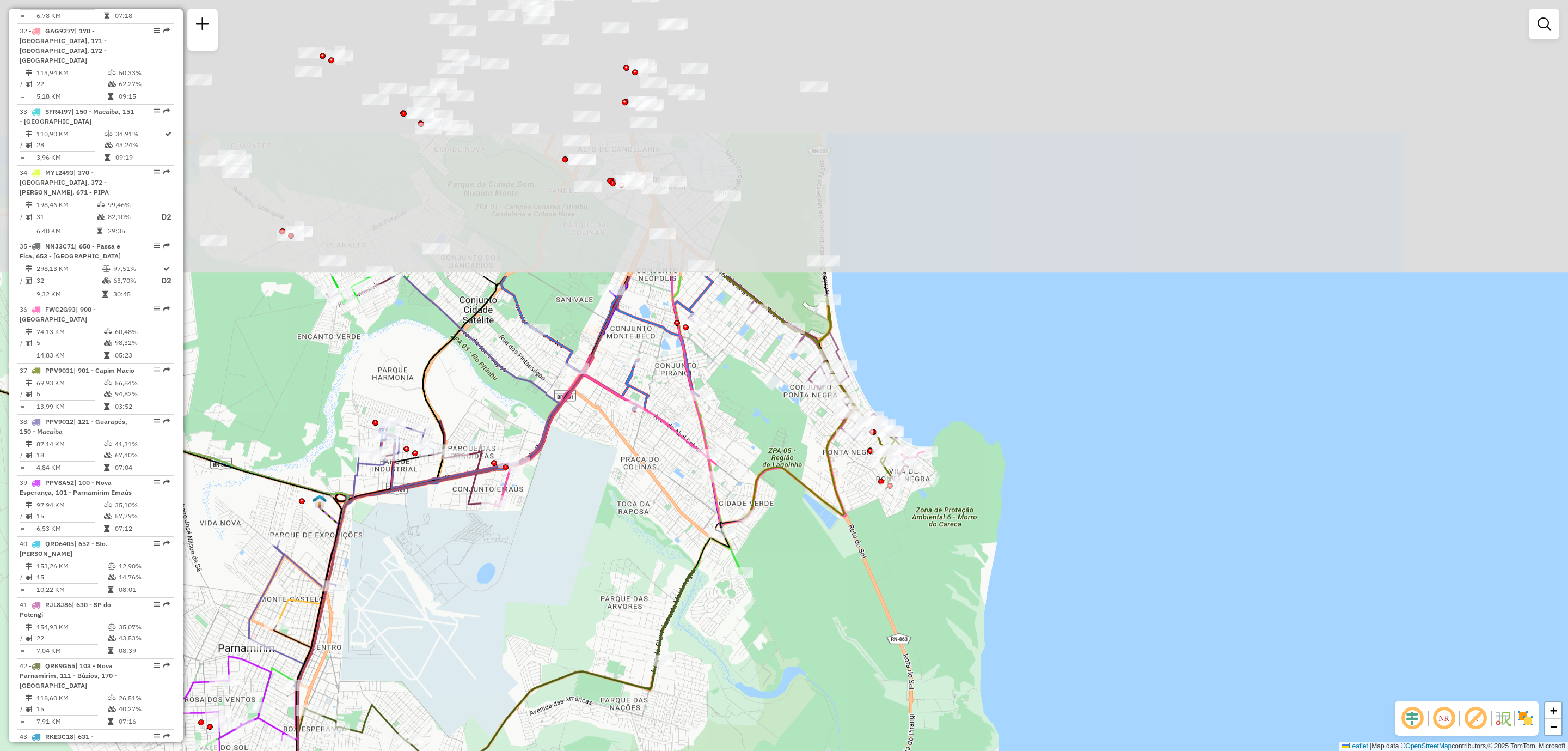
drag, startPoint x: 823, startPoint y: 275, endPoint x: 837, endPoint y: 615, distance: 340.3
click at [835, 622] on div "Janela de atendimento Grade de atendimento Capacidade Transportadoras Veículos …" at bounding box center [784, 375] width 1568 height 751
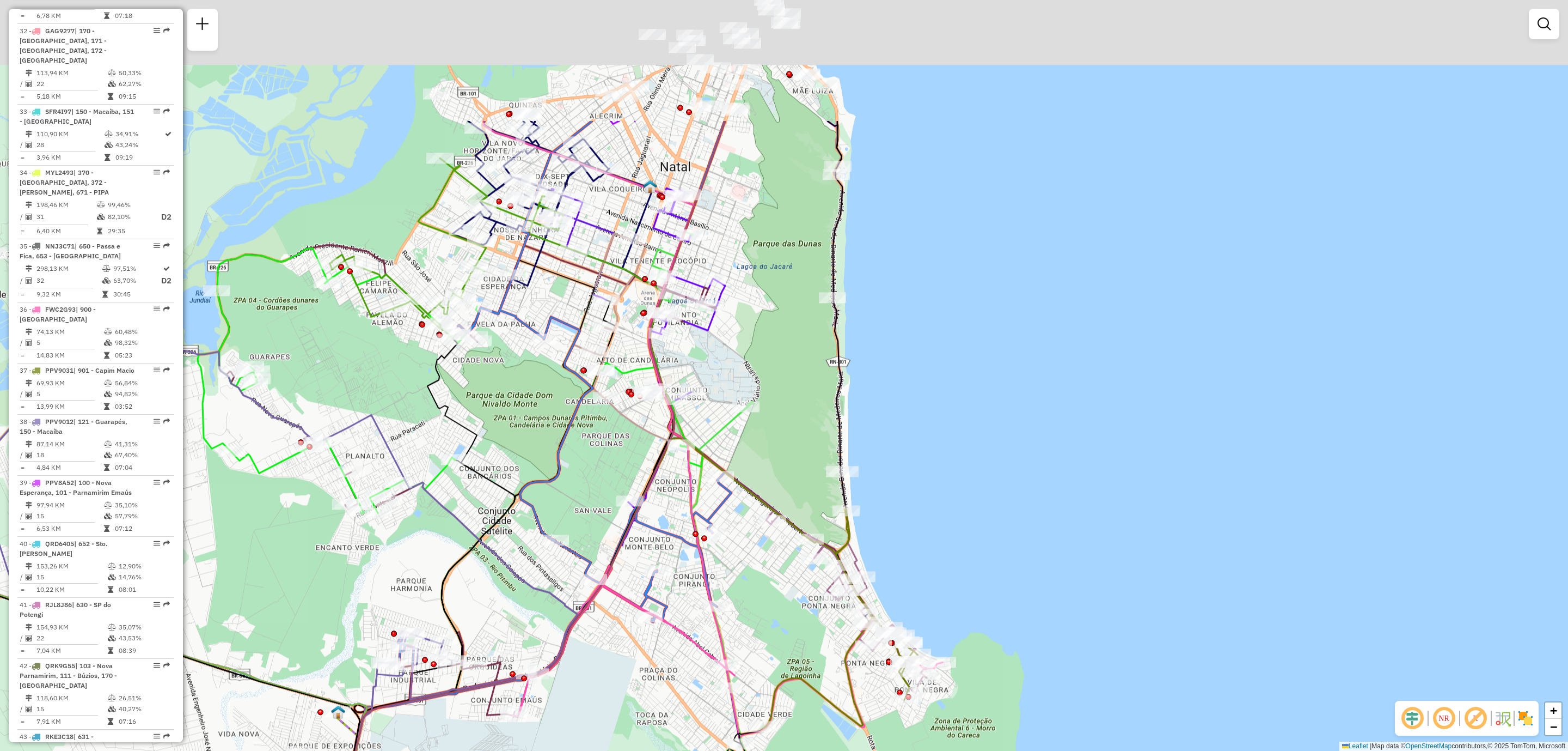
drag, startPoint x: 750, startPoint y: 121, endPoint x: 817, endPoint y: 580, distance: 463.9
click at [817, 577] on div "Janela de atendimento Grade de atendimento Capacidade Transportadoras Veículos …" at bounding box center [784, 375] width 1568 height 751
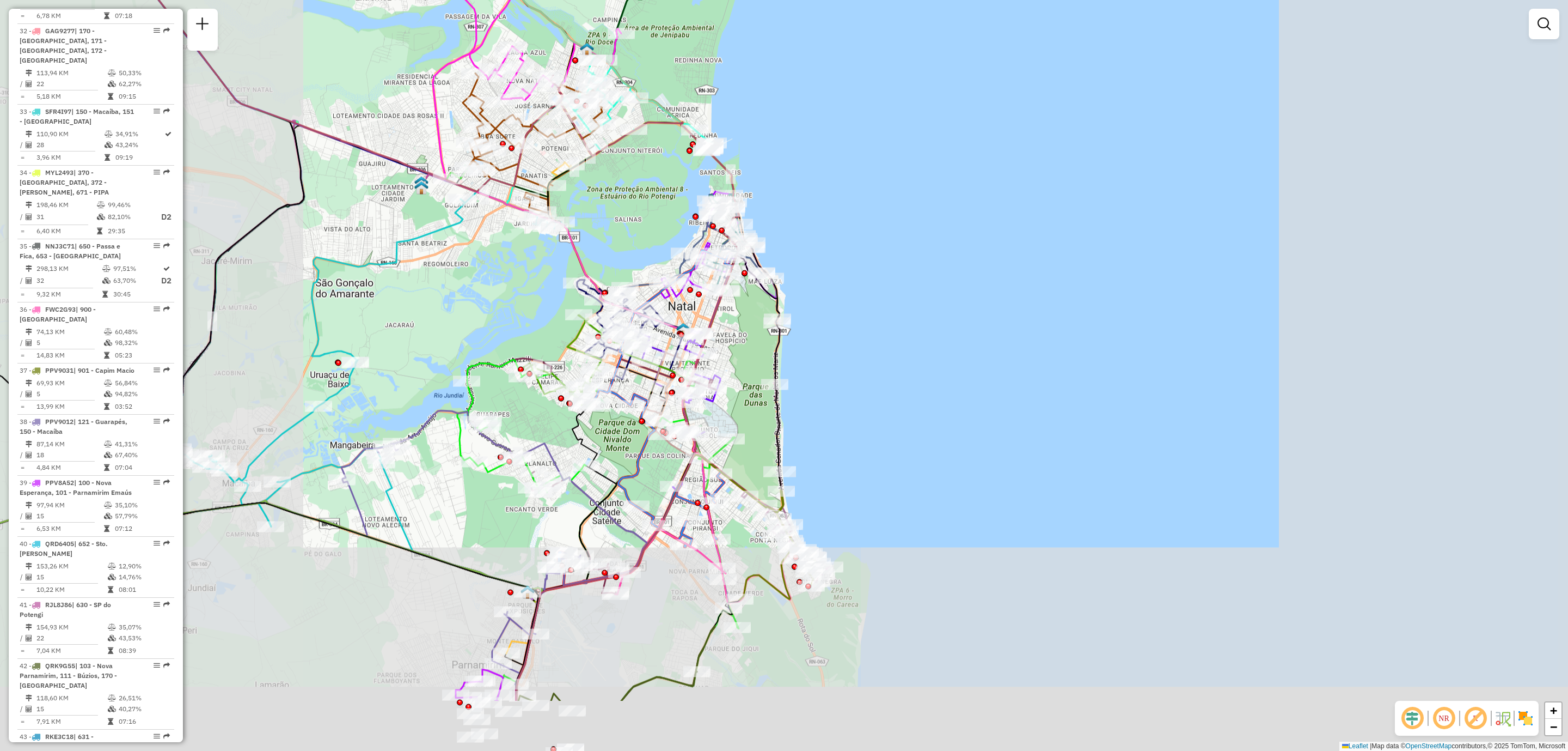
drag, startPoint x: 709, startPoint y: 605, endPoint x: 718, endPoint y: 482, distance: 123.3
click at [715, 468] on div at bounding box center [718, 473] width 27 height 11
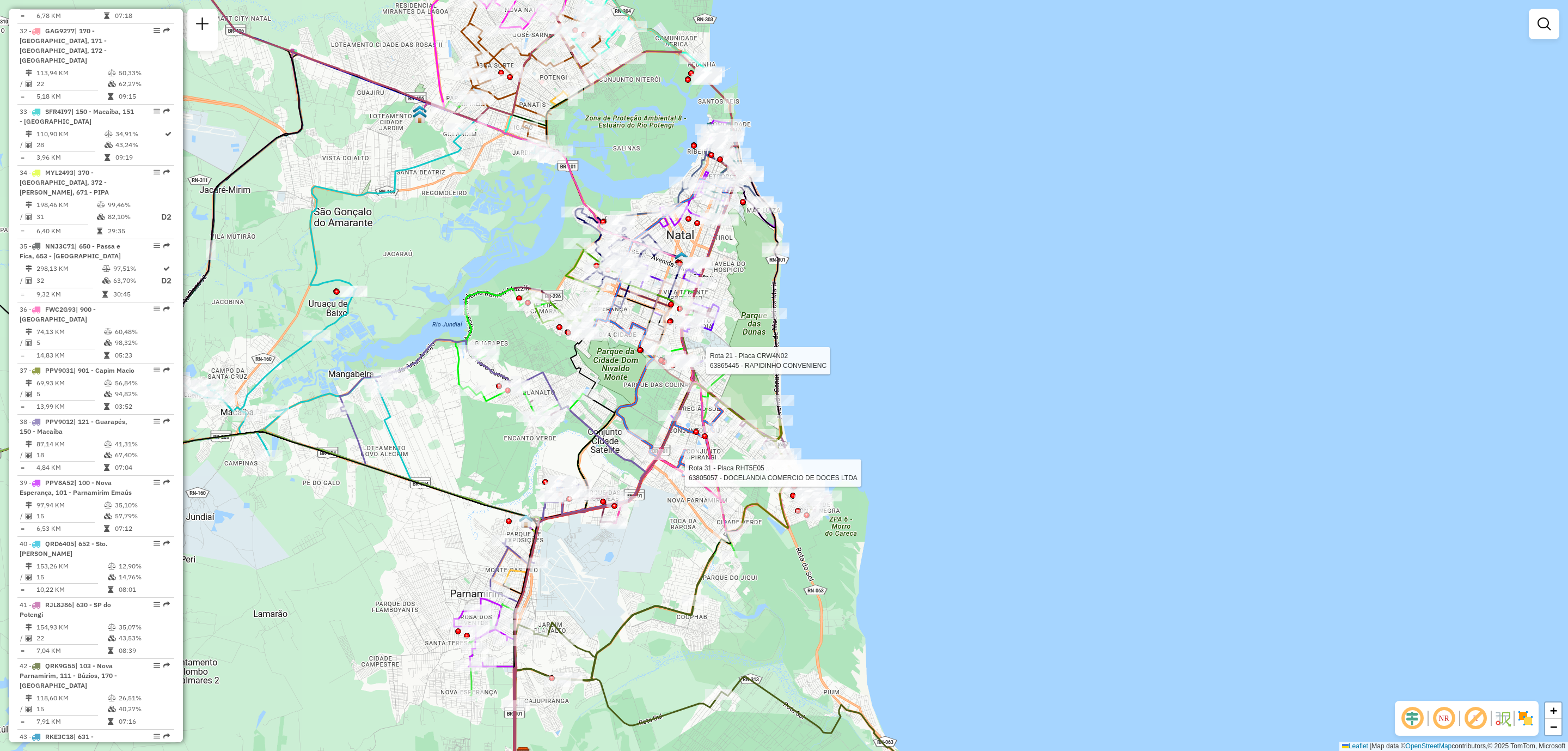
select select "**********"
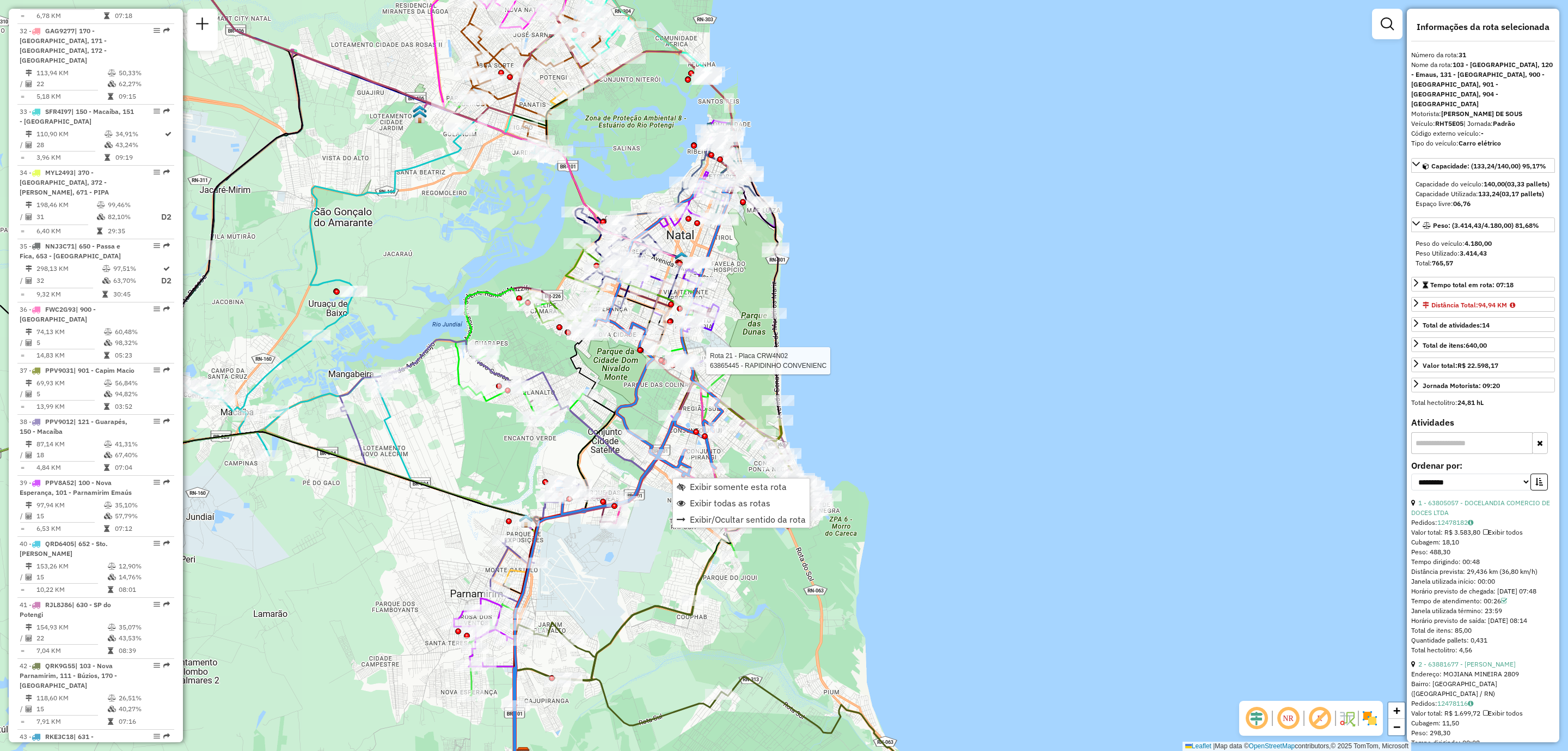
scroll to position [2313, 0]
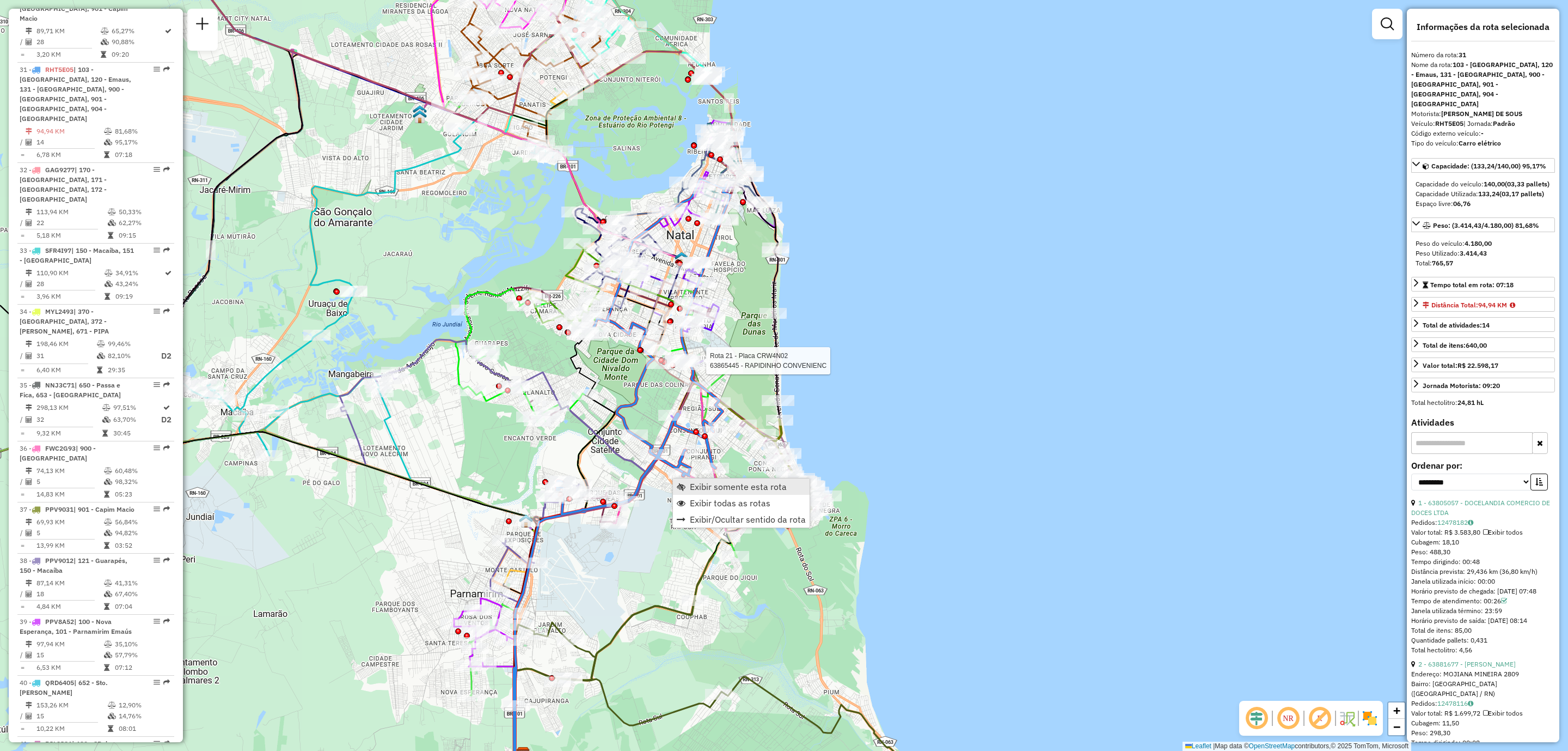
click at [740, 488] on span "Exibir somente esta rota" at bounding box center [738, 487] width 97 height 9
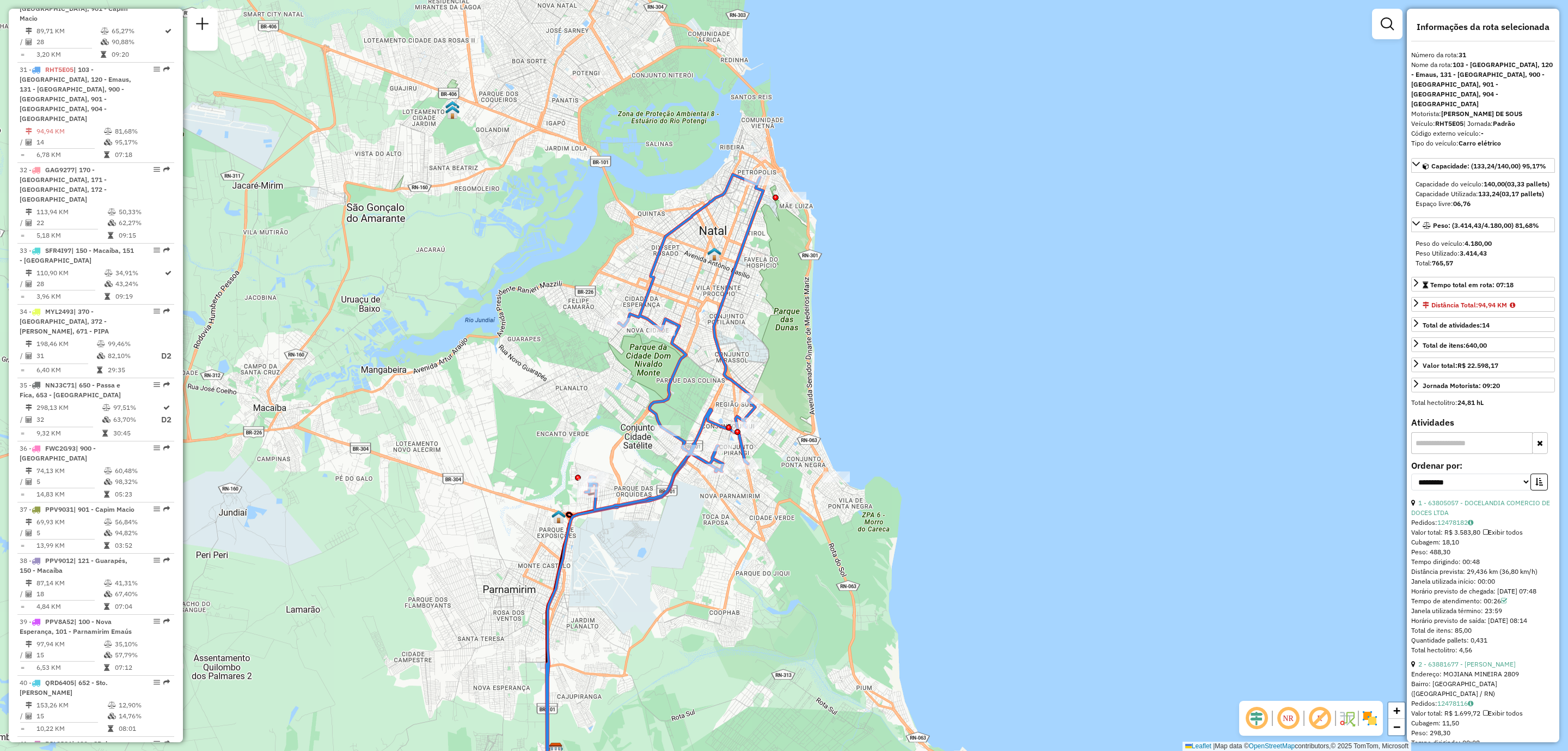
drag, startPoint x: 911, startPoint y: 200, endPoint x: 780, endPoint y: 347, distance: 196.9
click at [780, 347] on div "Janela de atendimento Grade de atendimento Capacidade Transportadoras Veículos …" at bounding box center [784, 375] width 1568 height 751
